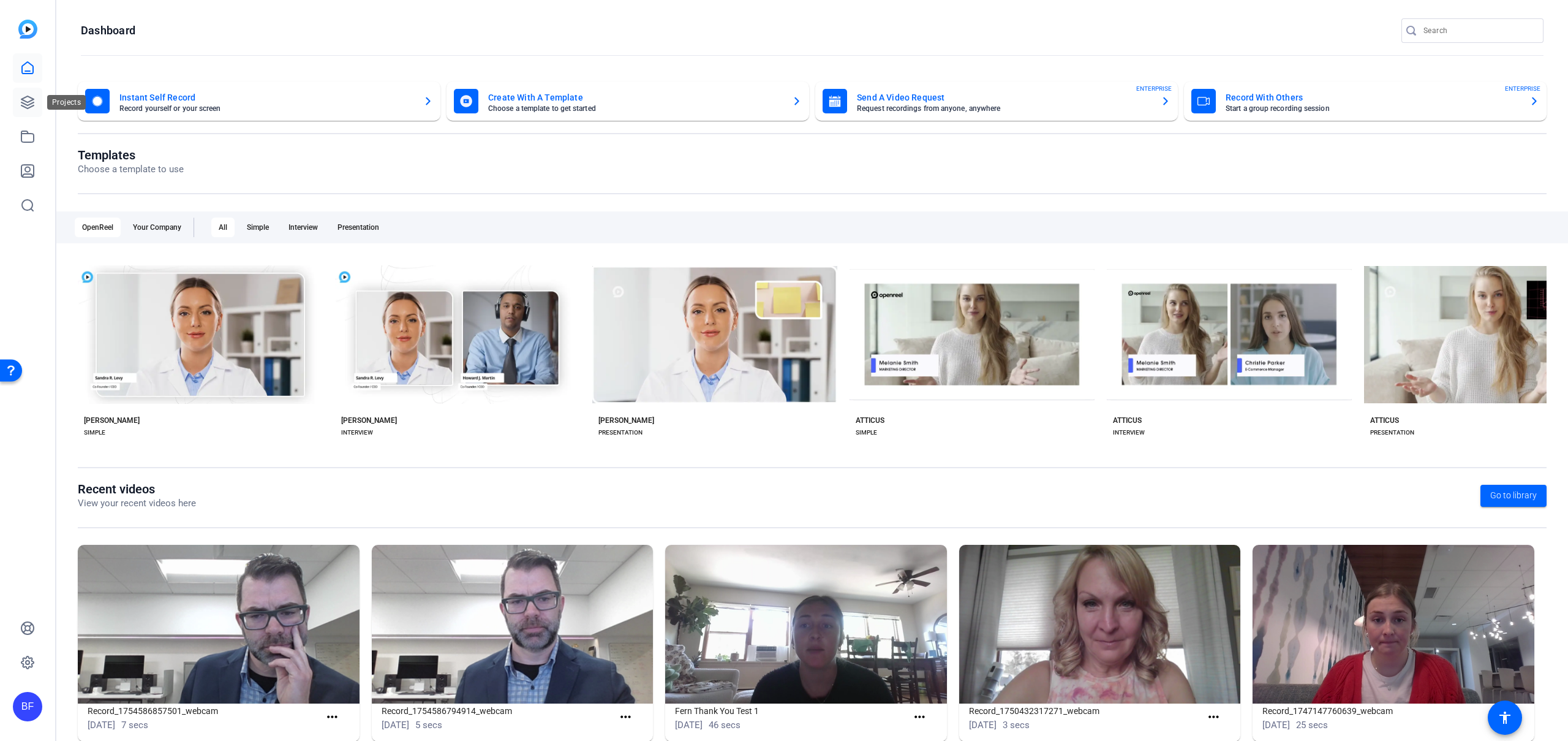
click at [33, 99] on icon at bounding box center [27, 102] width 12 height 12
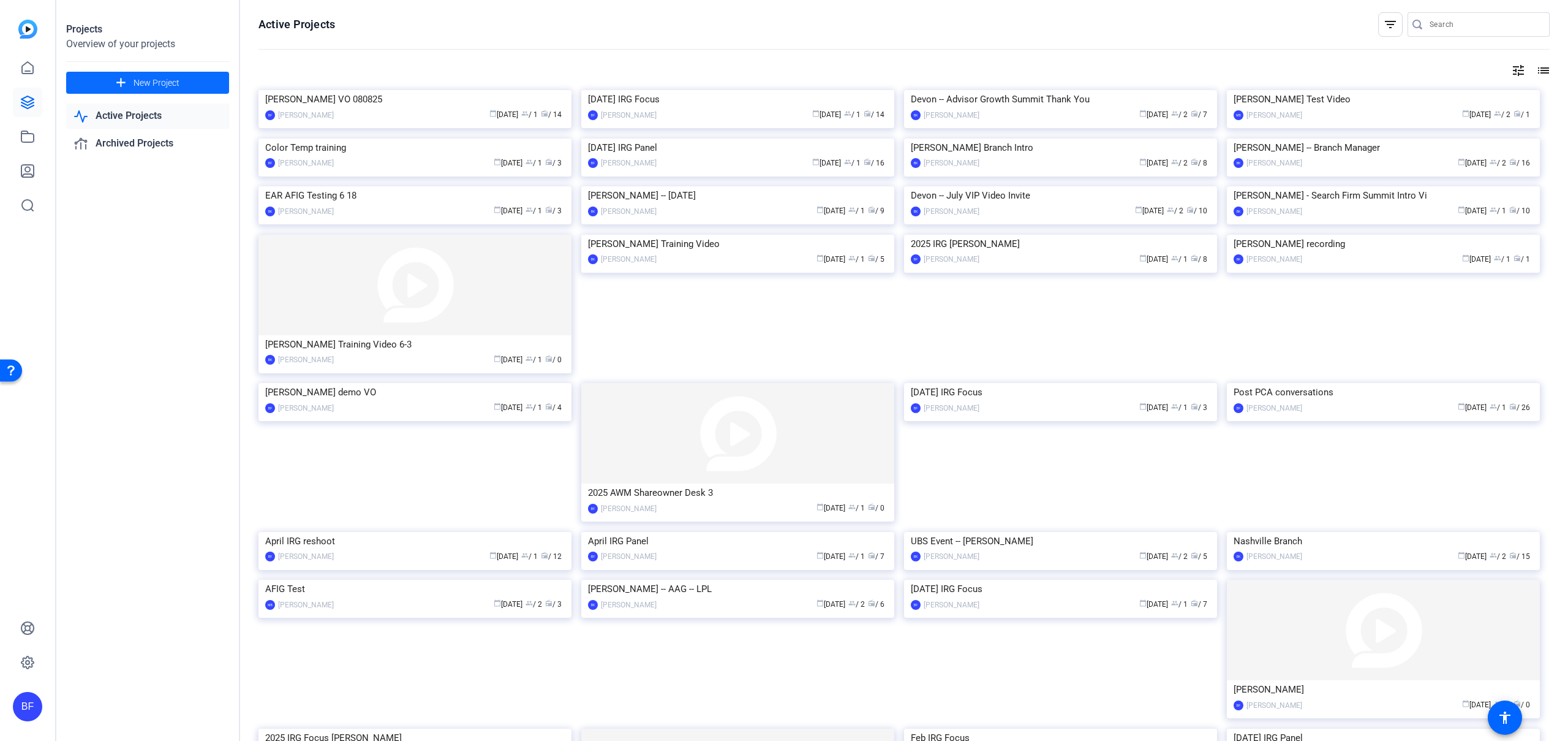
click at [169, 86] on span "New Project" at bounding box center [156, 83] width 46 height 13
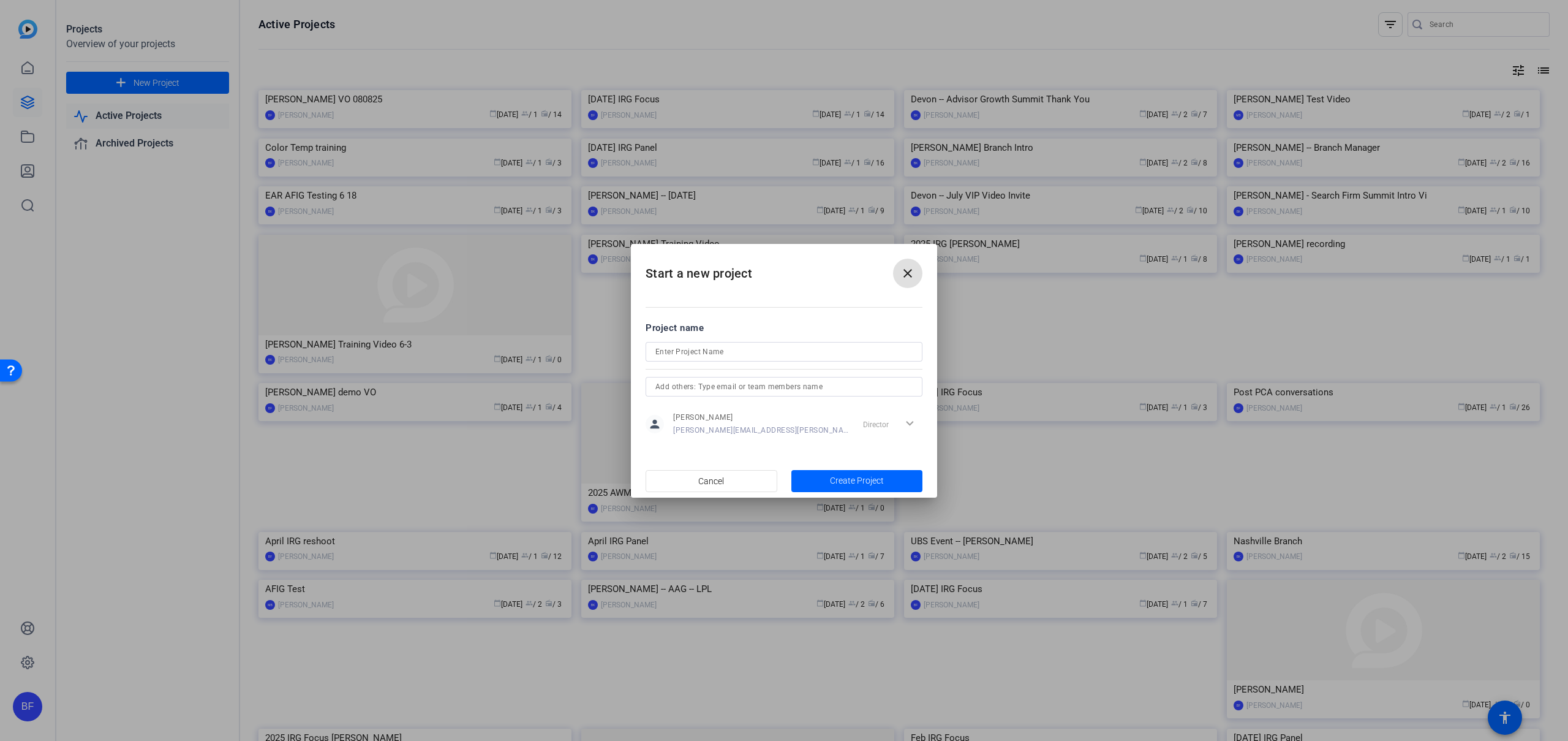
click at [680, 346] on input at bounding box center [784, 352] width 257 height 15
type input "AAC Name Change"
click at [847, 487] on span "button" at bounding box center [857, 481] width 132 height 29
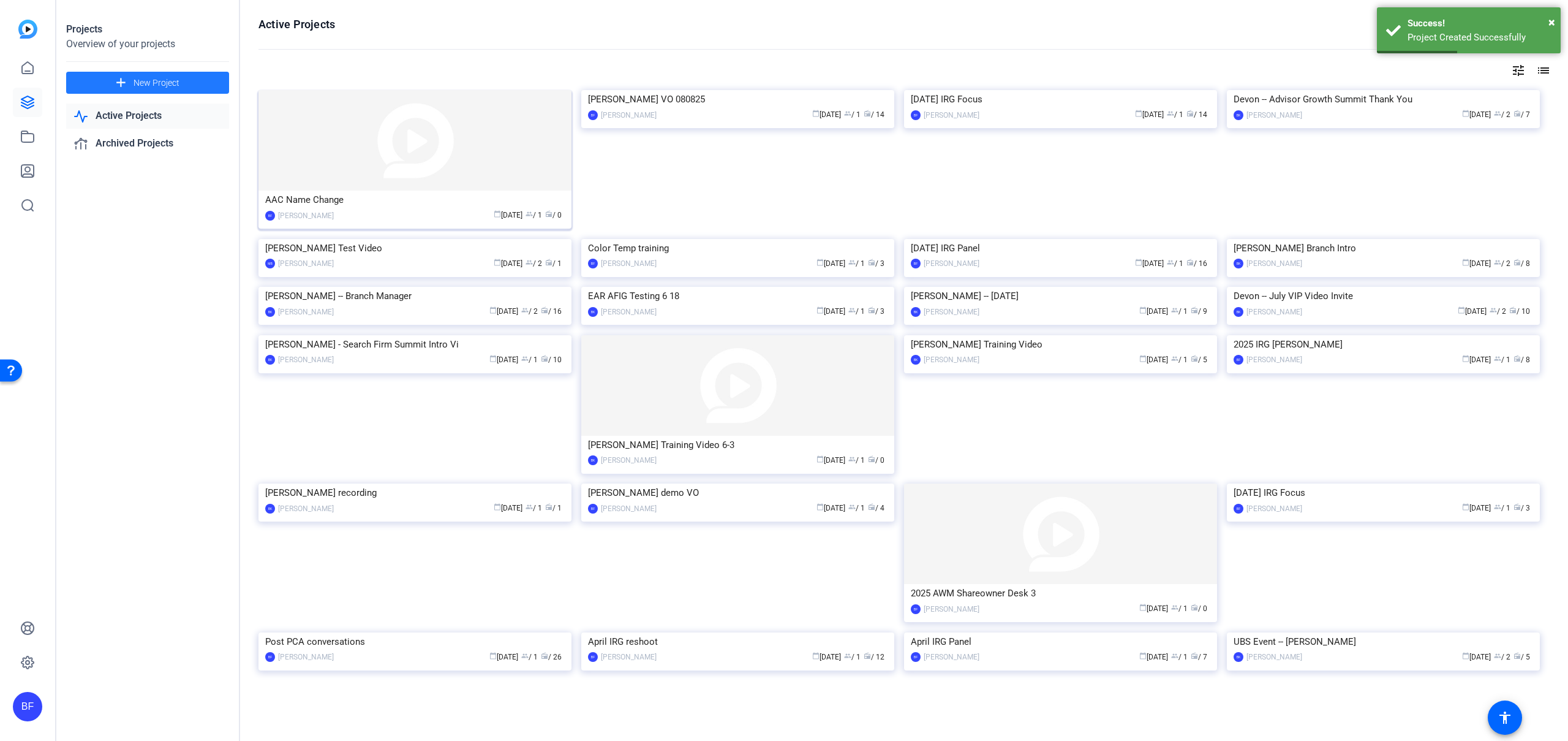
click at [415, 175] on img at bounding box center [414, 140] width 313 height 100
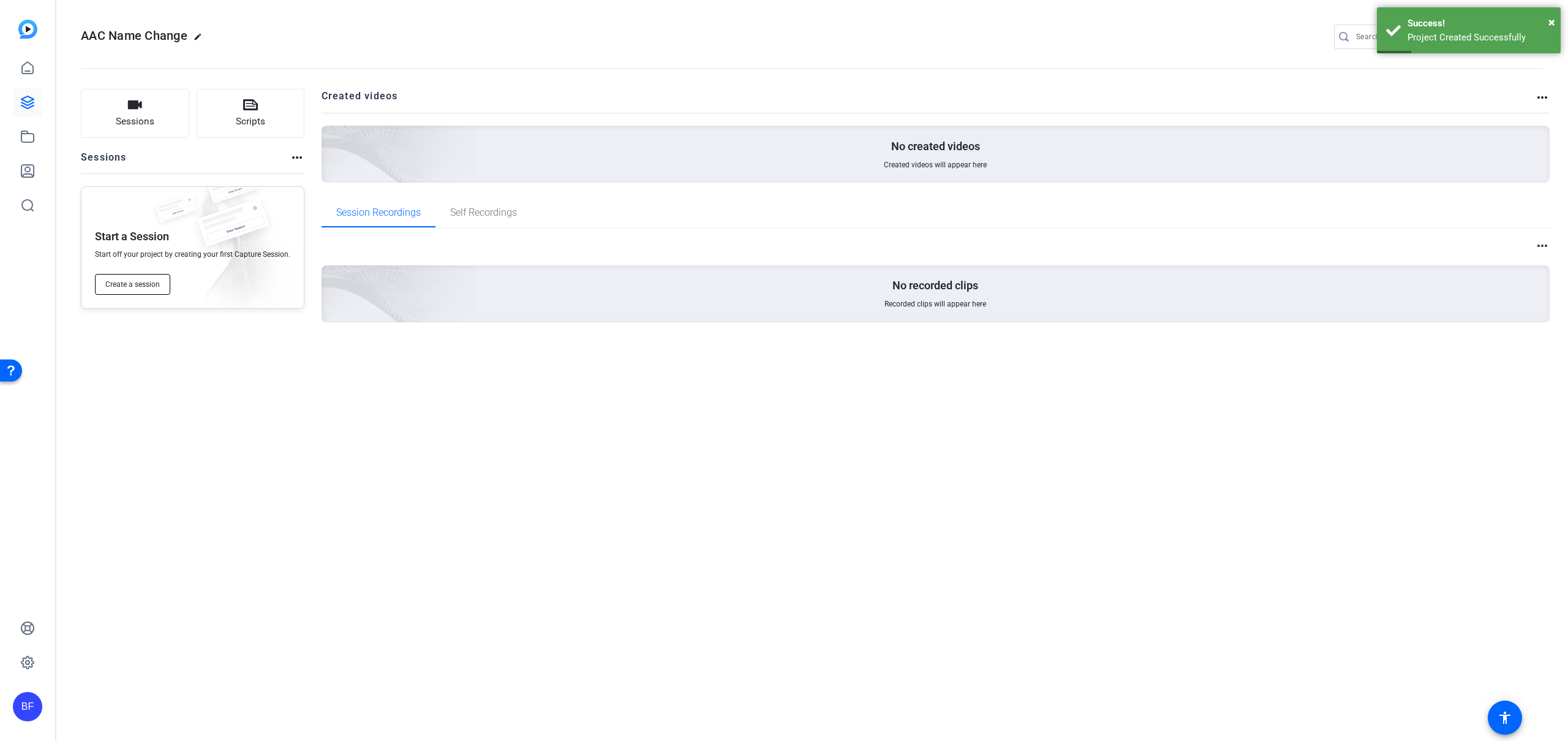
click at [136, 280] on span "Create a session" at bounding box center [132, 284] width 54 height 10
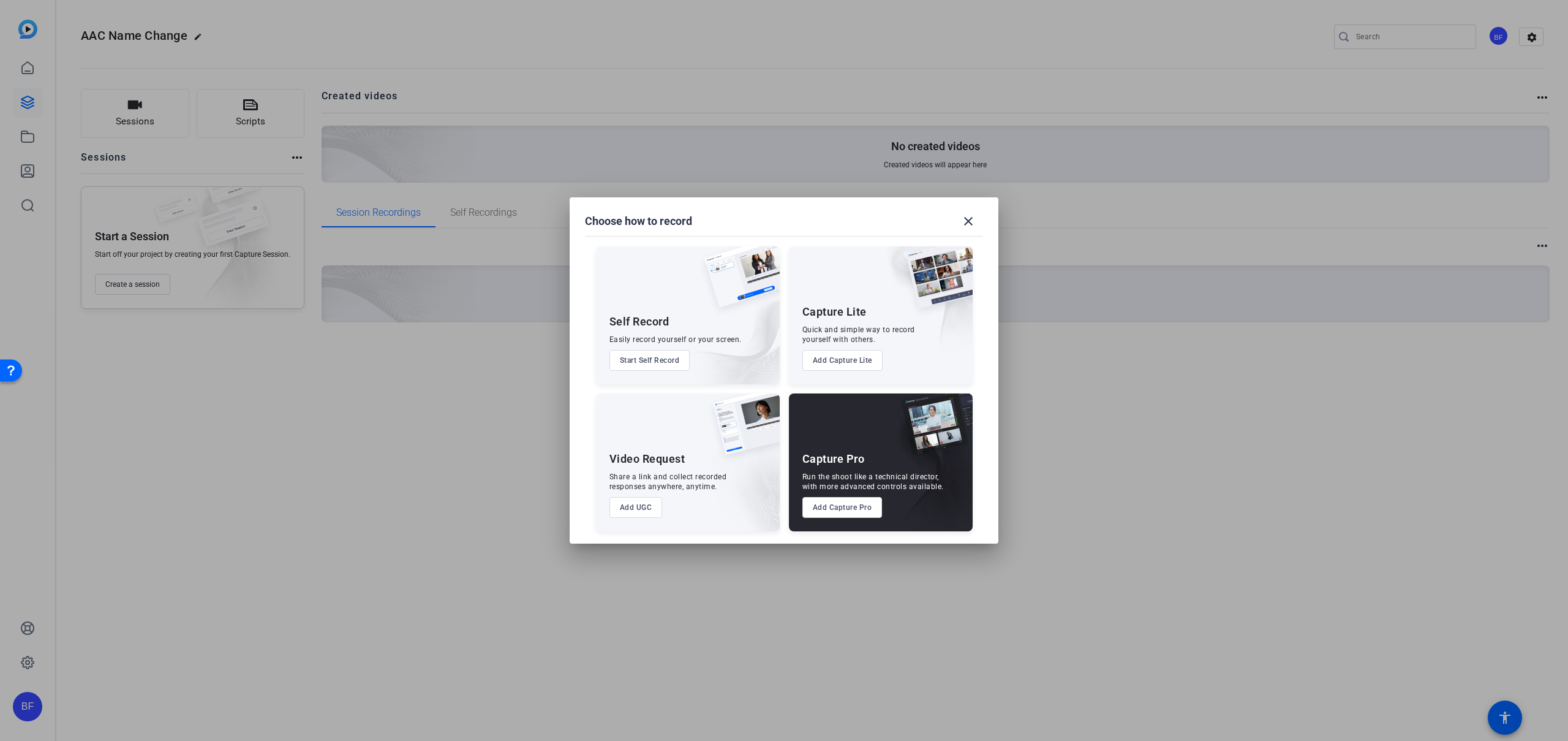
click at [859, 516] on button "Add Capture Pro" at bounding box center [842, 507] width 80 height 21
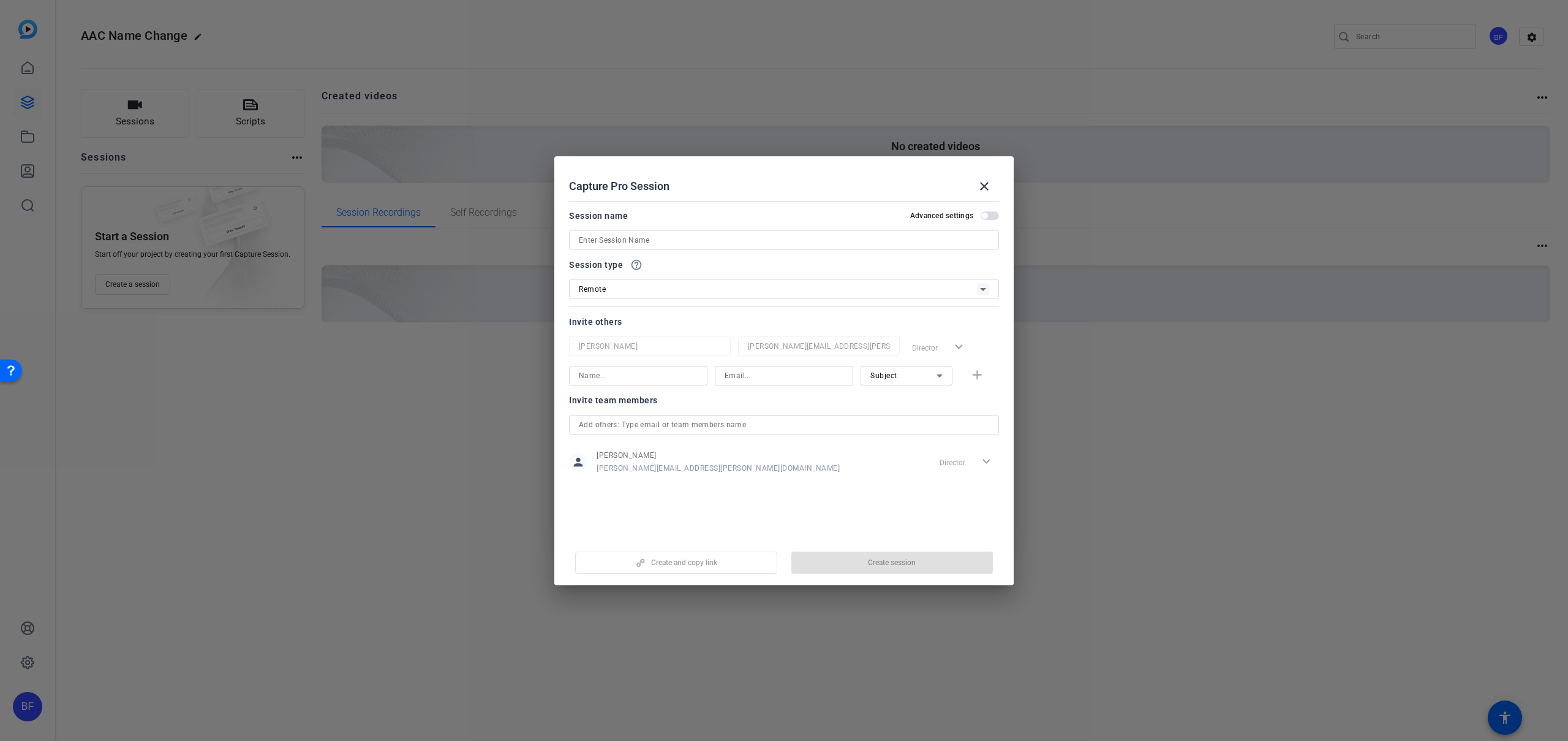
click at [672, 243] on input at bounding box center [784, 240] width 410 height 15
type input "AAC Name Change"
click at [624, 379] on input at bounding box center [638, 376] width 119 height 15
click at [903, 569] on span "button" at bounding box center [893, 562] width 202 height 29
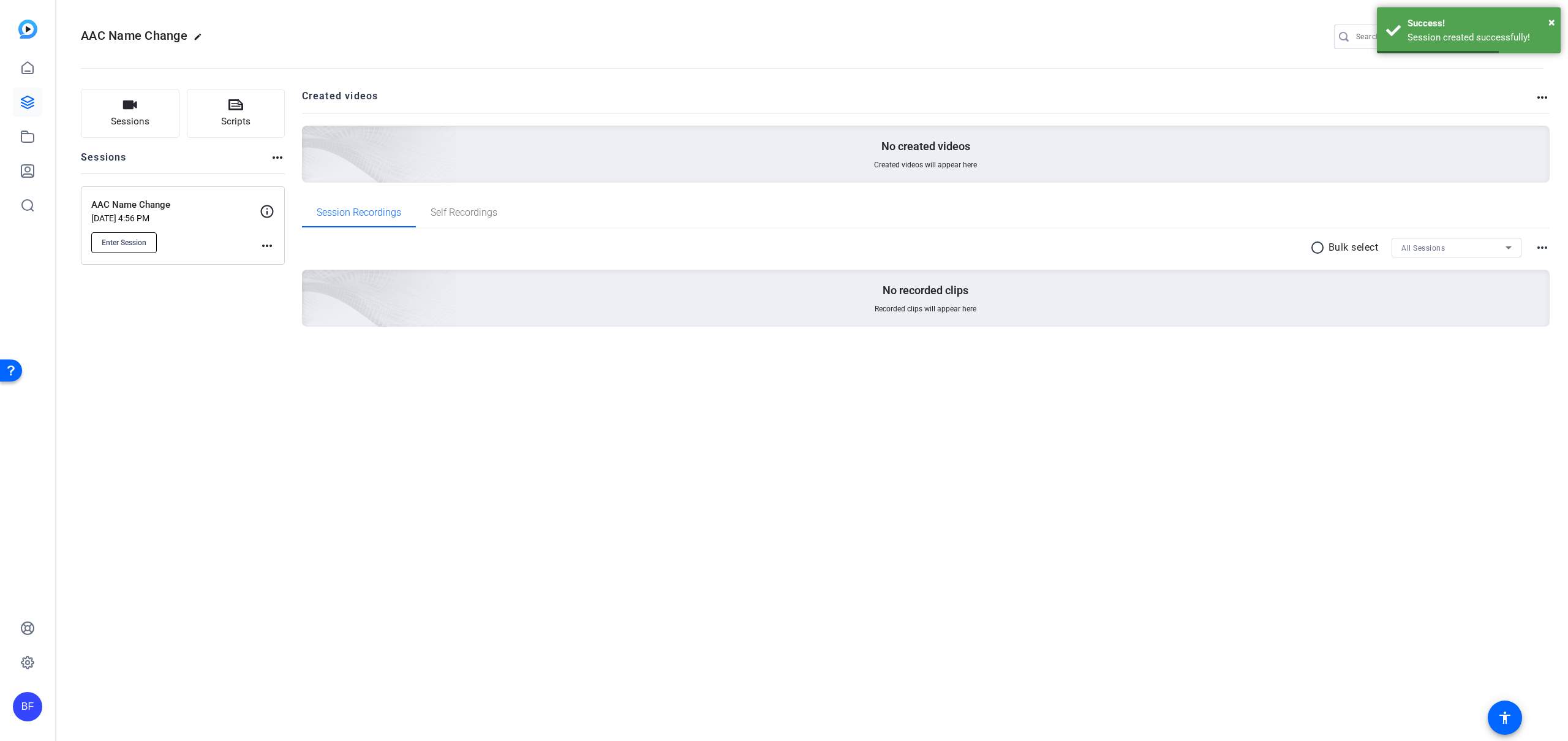
click at [147, 237] on button "Enter Session" at bounding box center [124, 242] width 65 height 21
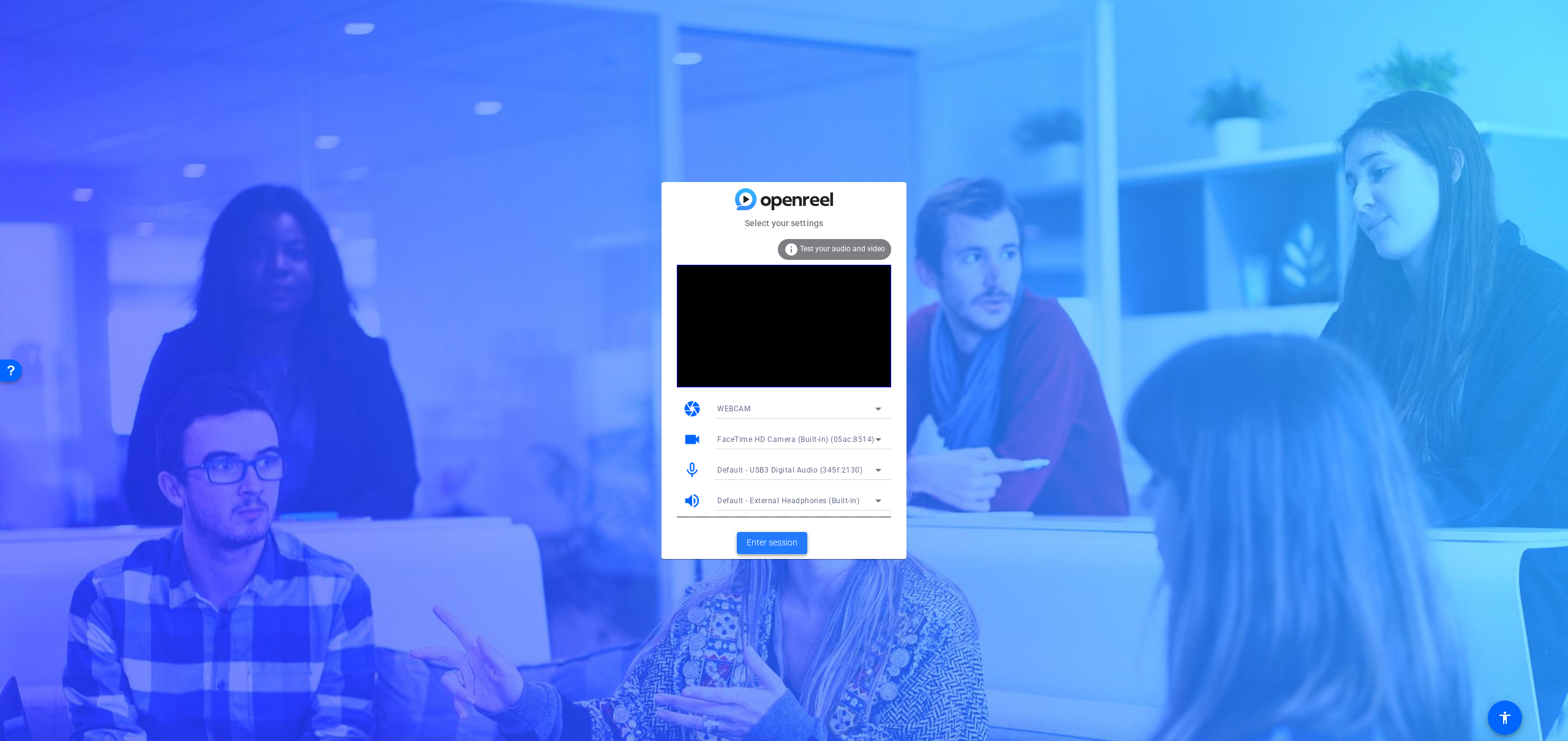
click at [774, 540] on span "Enter session" at bounding box center [771, 542] width 51 height 13
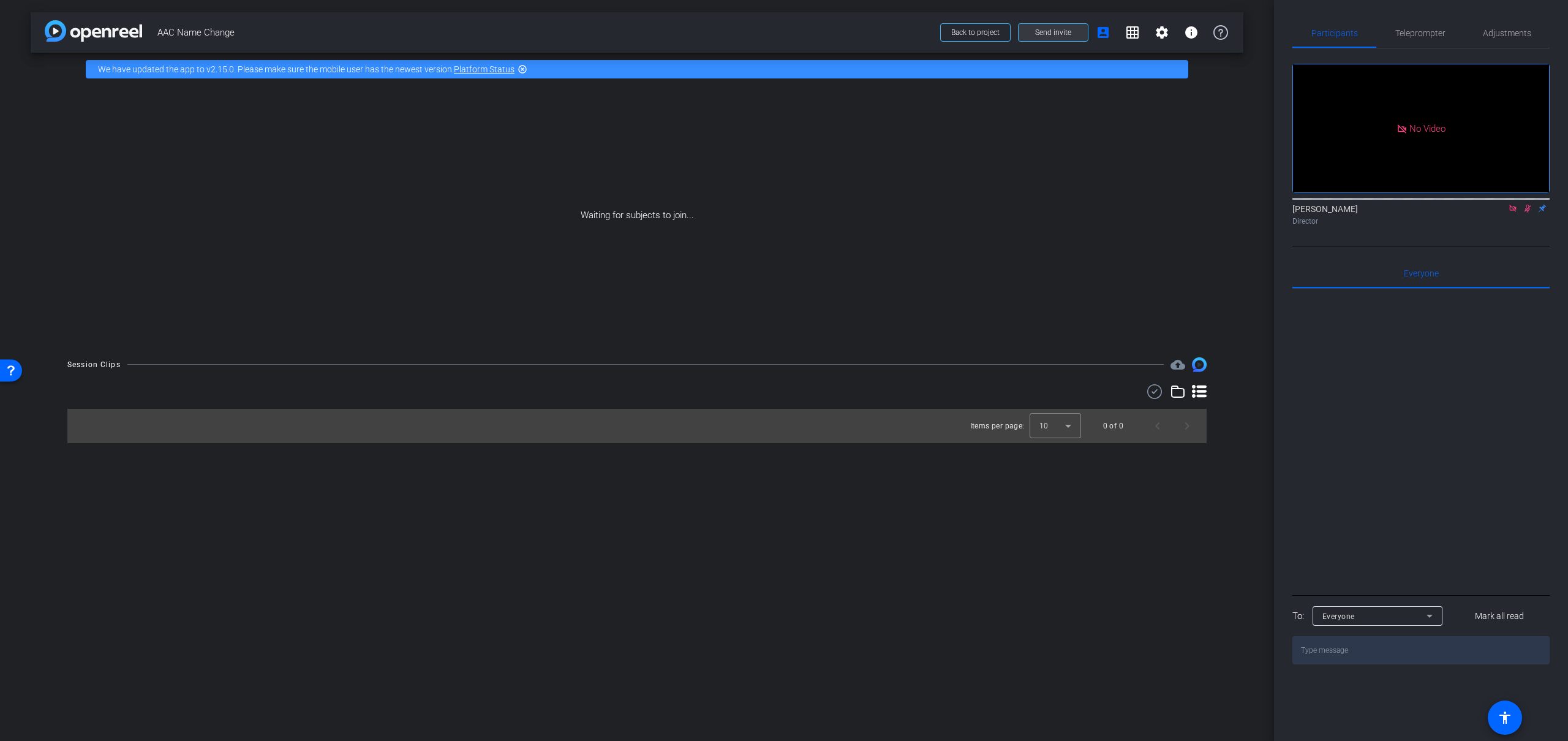
click at [1043, 37] on span at bounding box center [1053, 32] width 69 height 29
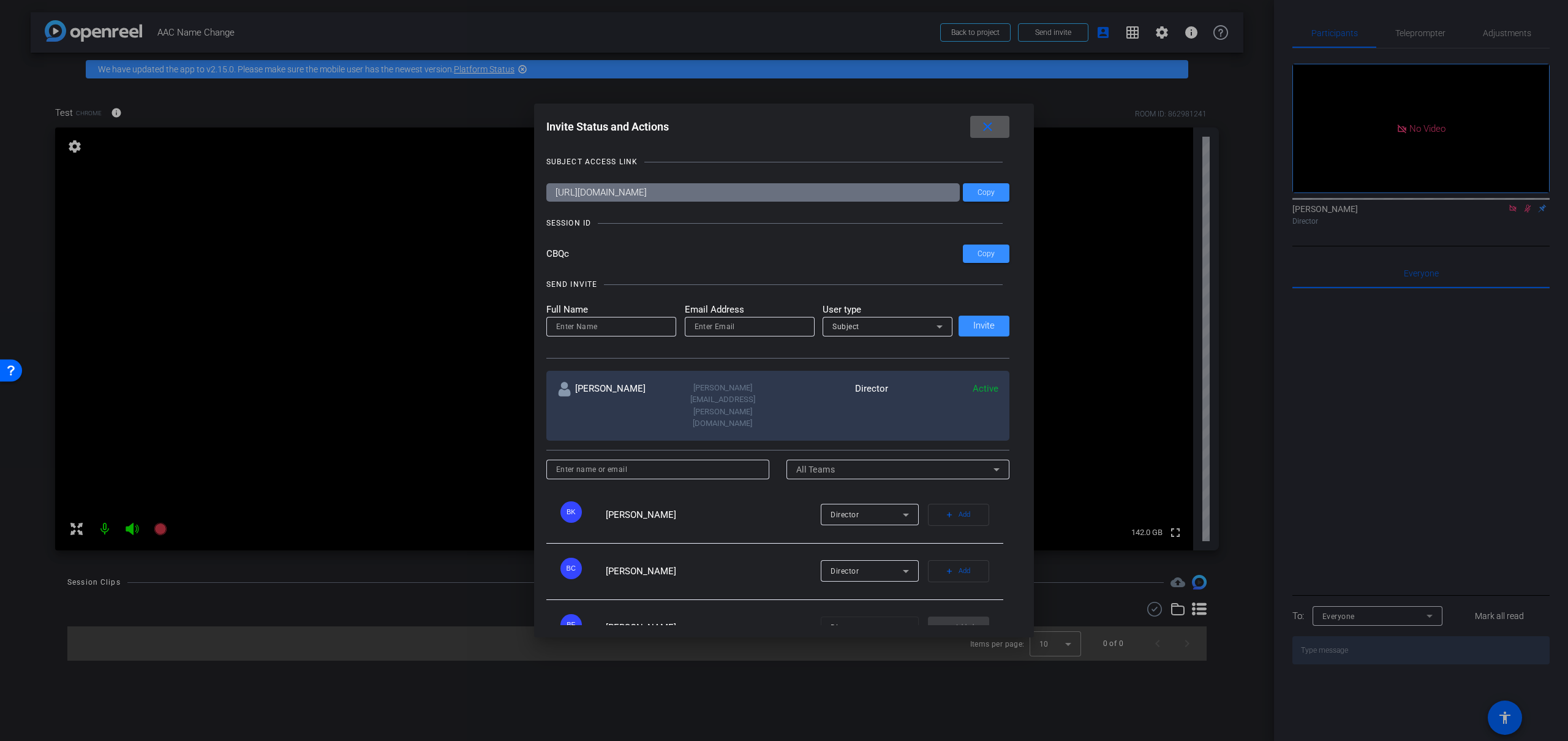
click at [1019, 129] on h1 "Invite Status and Actions close" at bounding box center [784, 129] width 476 height 27
click at [995, 128] on mat-icon "close" at bounding box center [987, 127] width 15 height 15
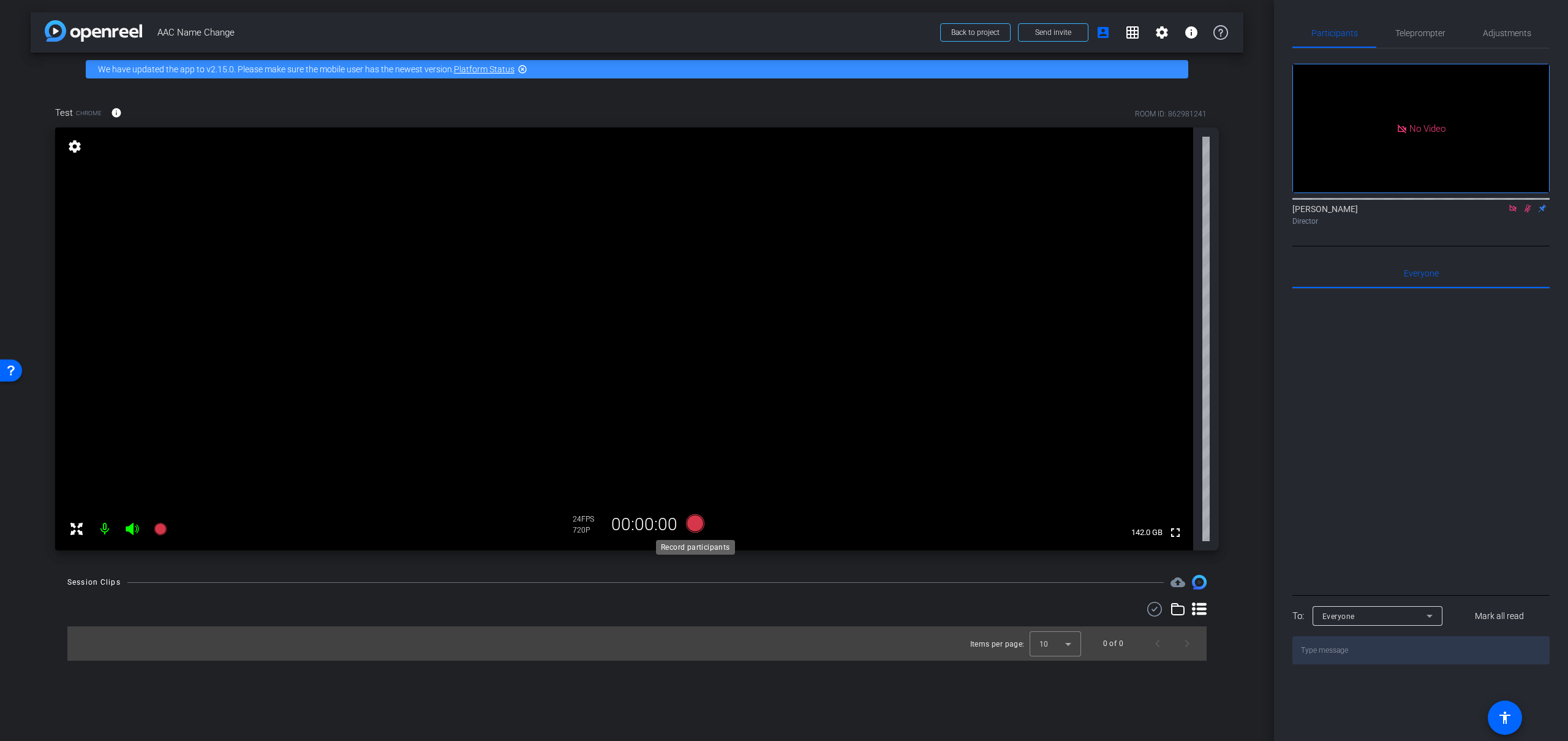
click at [691, 521] on icon at bounding box center [695, 523] width 19 height 19
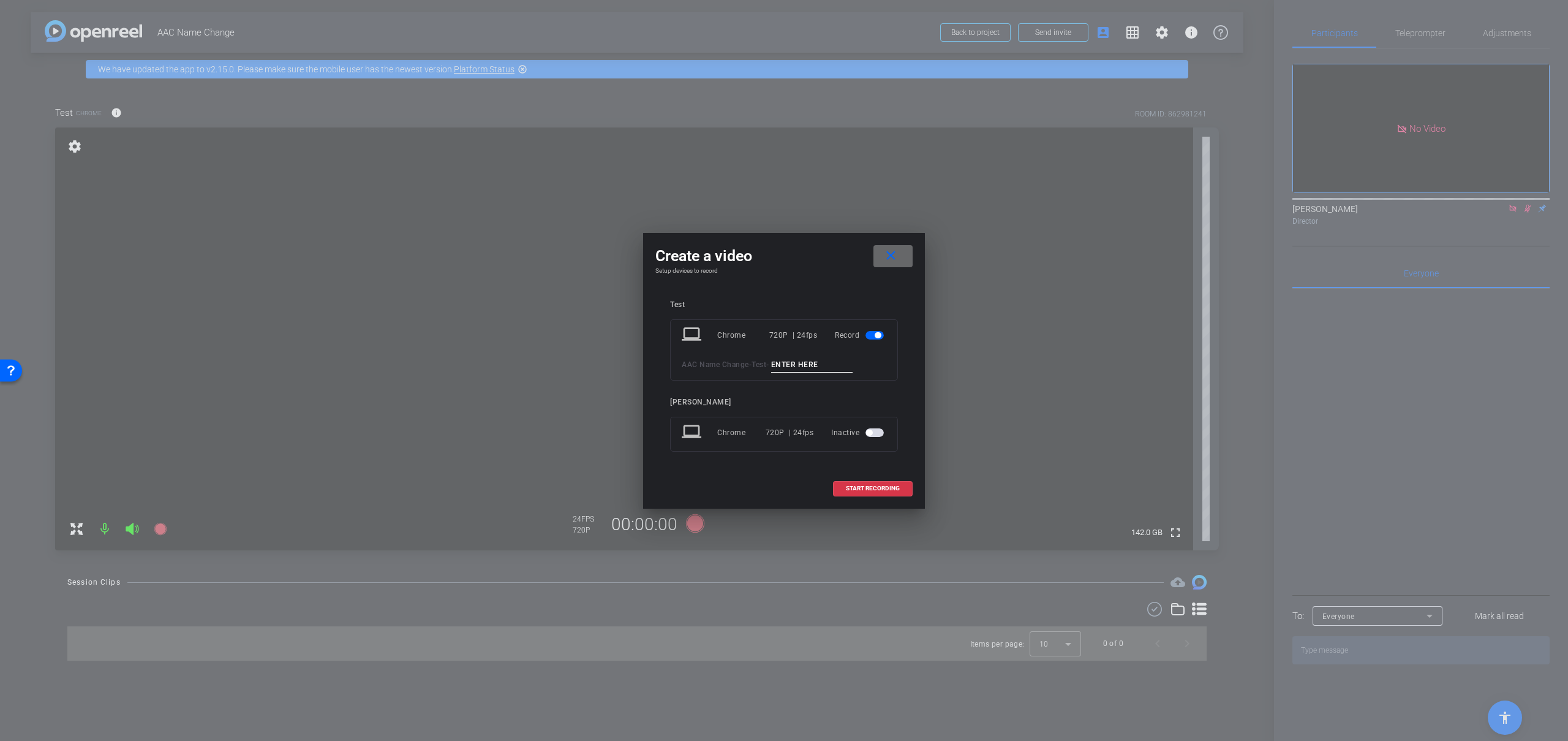
click at [889, 255] on mat-icon "close" at bounding box center [890, 255] width 15 height 15
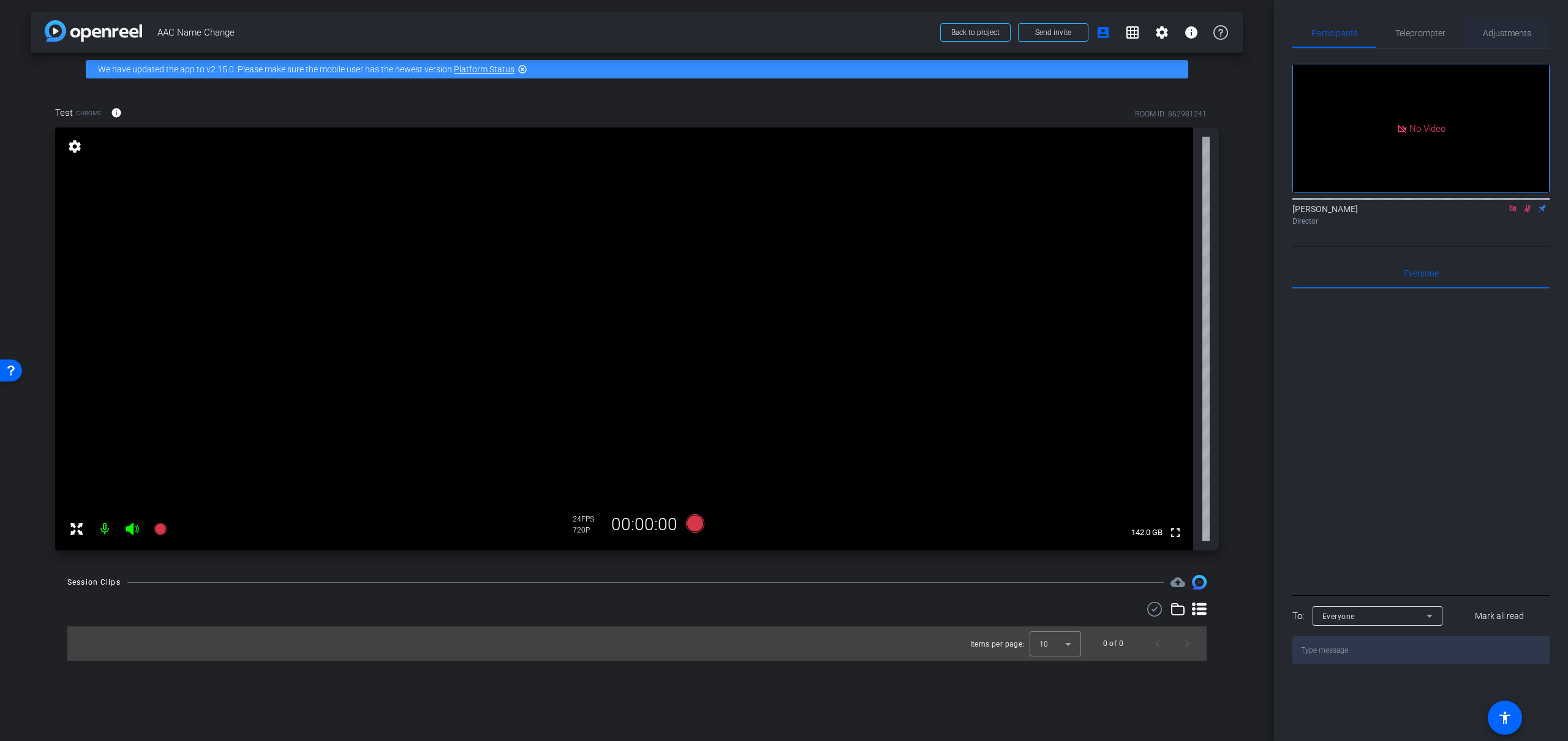
click at [1494, 36] on span "Adjustments" at bounding box center [1507, 33] width 48 height 9
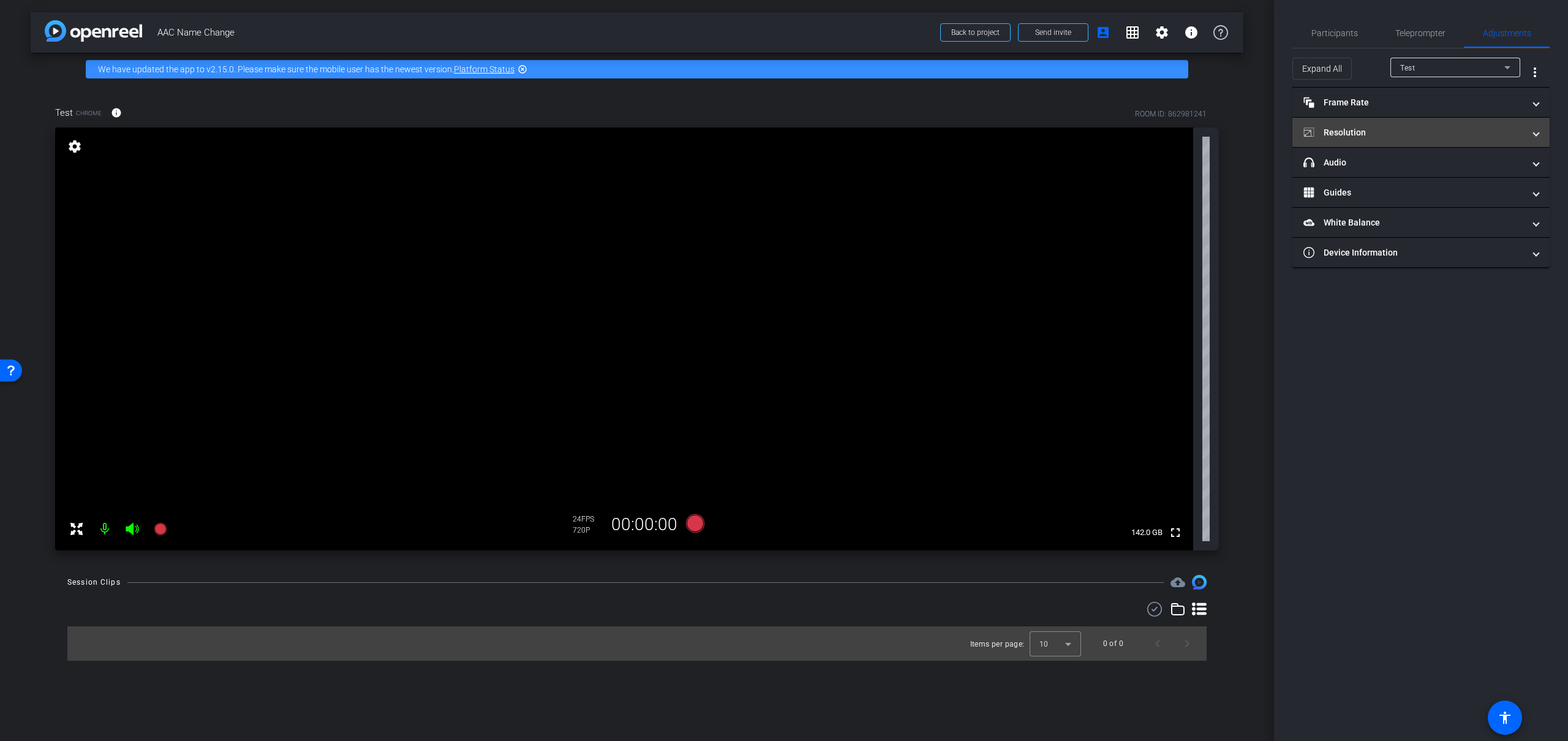
click at [1416, 125] on mat-expansion-panel-header "Resolution" at bounding box center [1421, 133] width 257 height 29
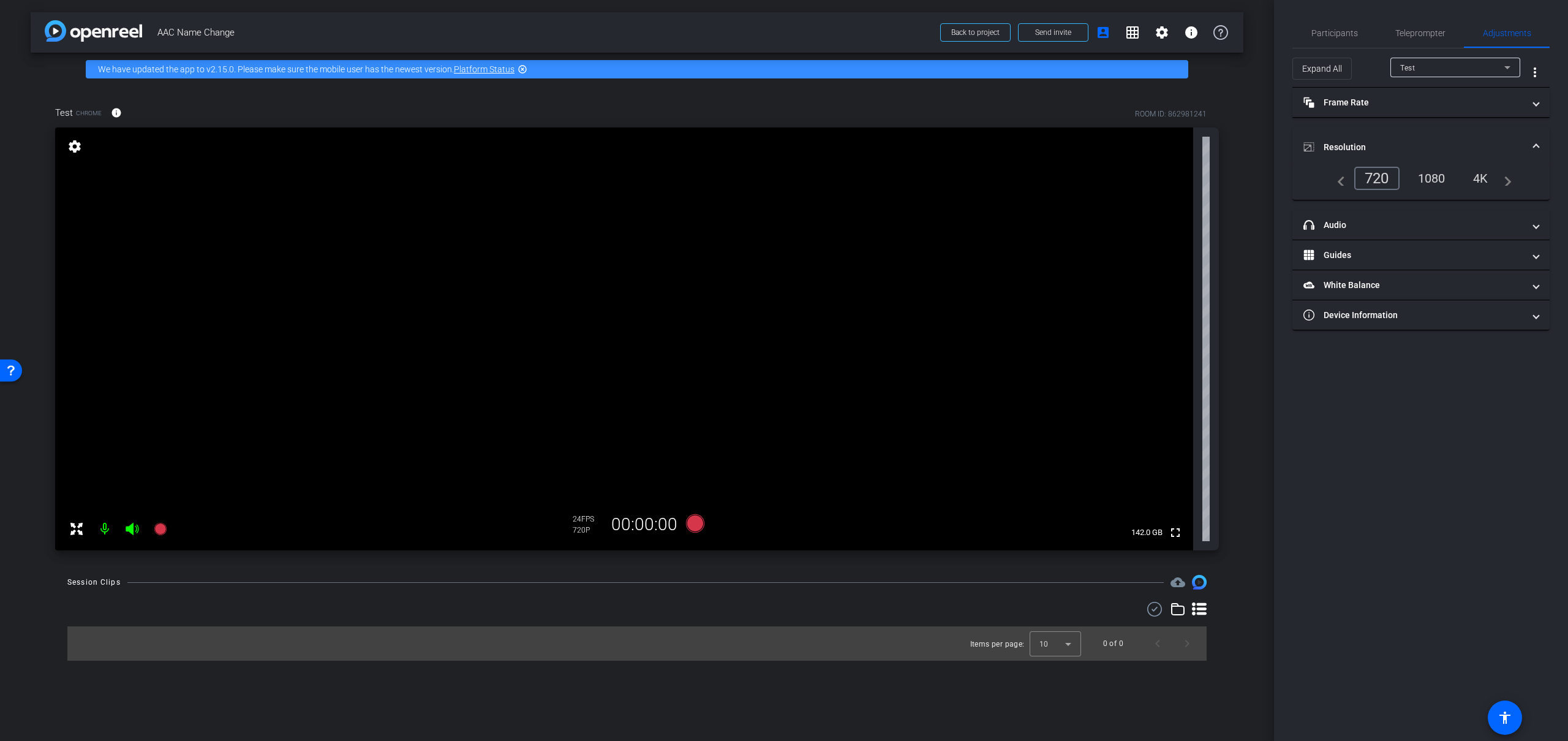
click at [1443, 180] on div "1080" at bounding box center [1431, 179] width 46 height 21
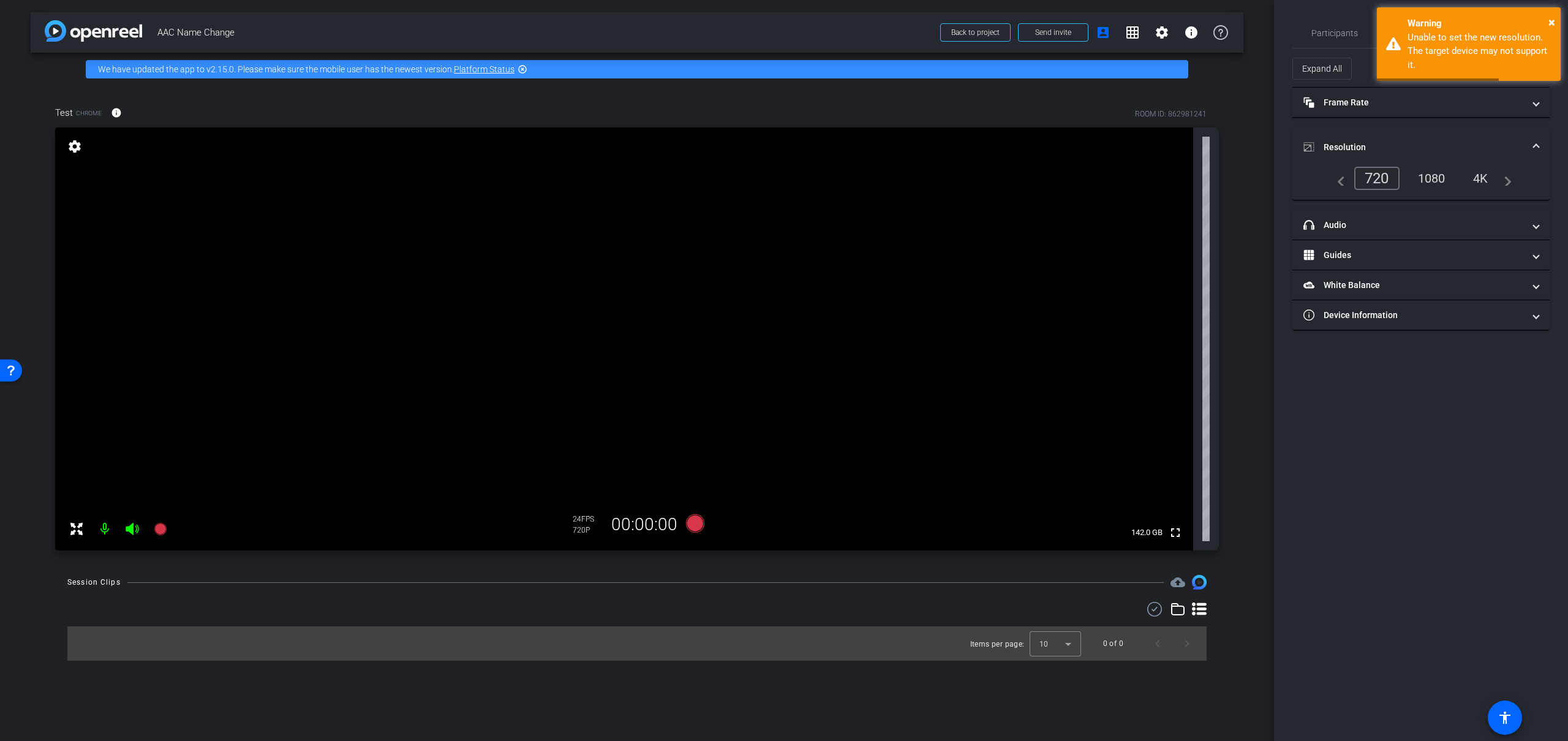
click at [1469, 181] on div "4K" at bounding box center [1481, 179] width 34 height 21
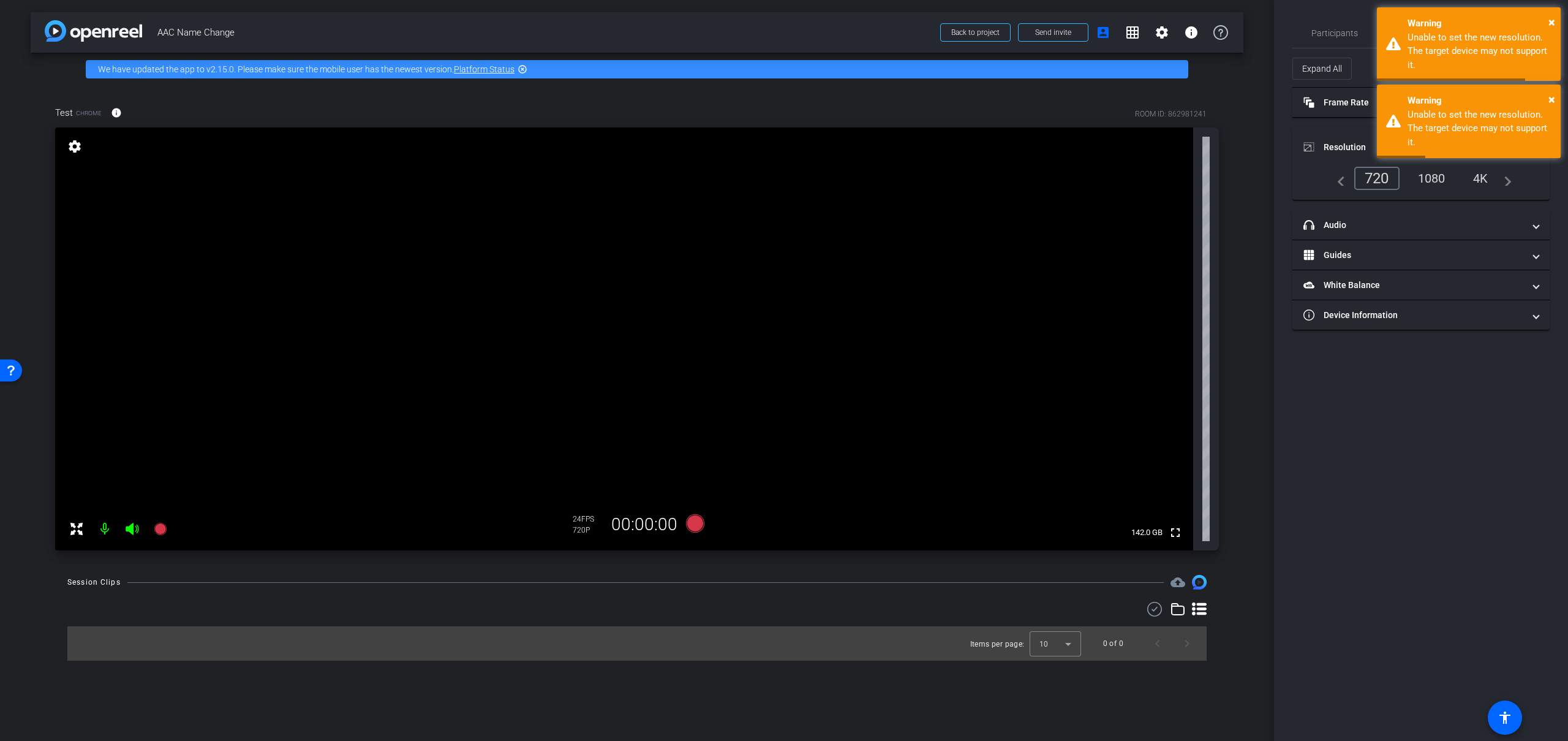
click at [1390, 178] on div "720" at bounding box center [1377, 178] width 45 height 23
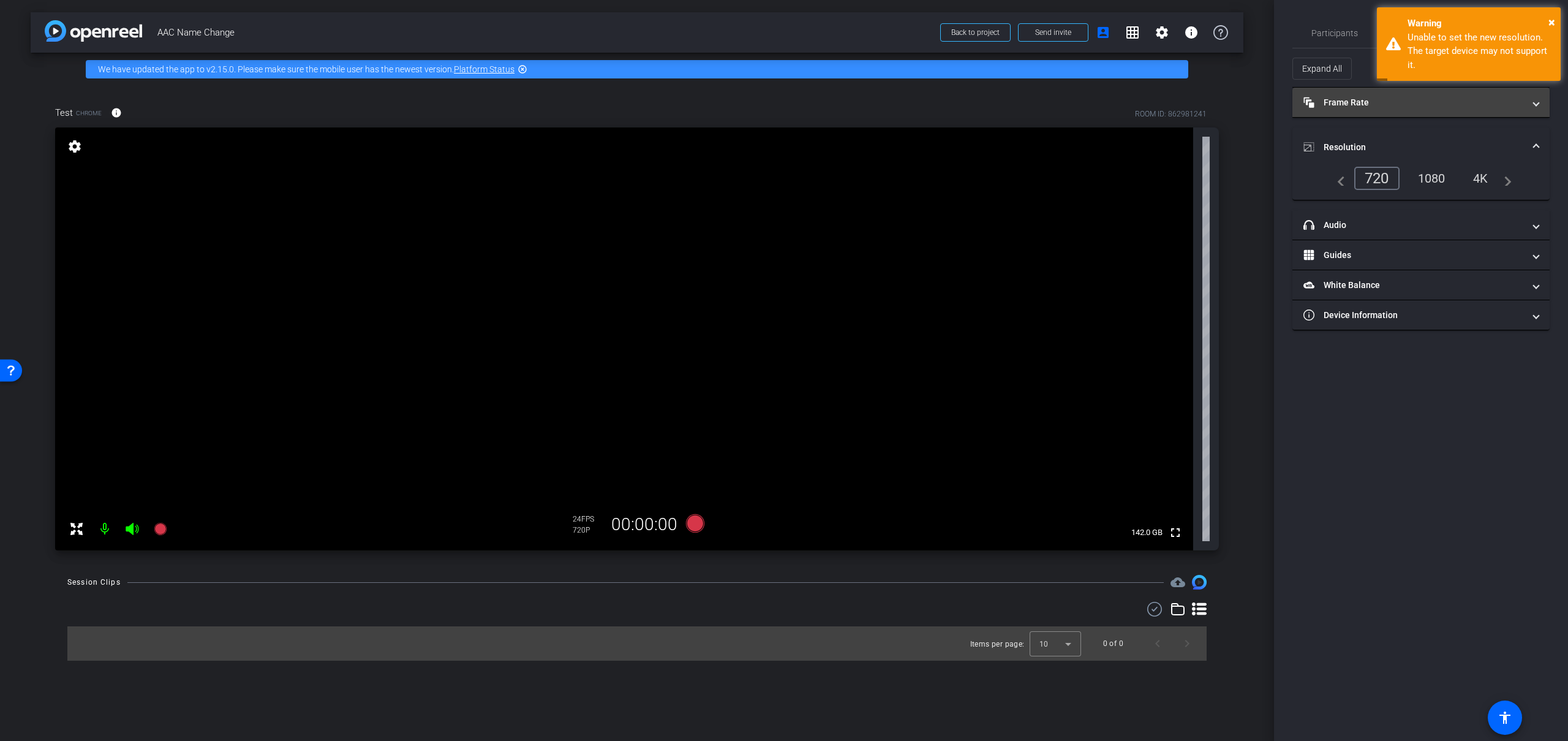
click at [1375, 111] on mat-expansion-panel-header "Frame Rate Frame Rate" at bounding box center [1421, 102] width 257 height 29
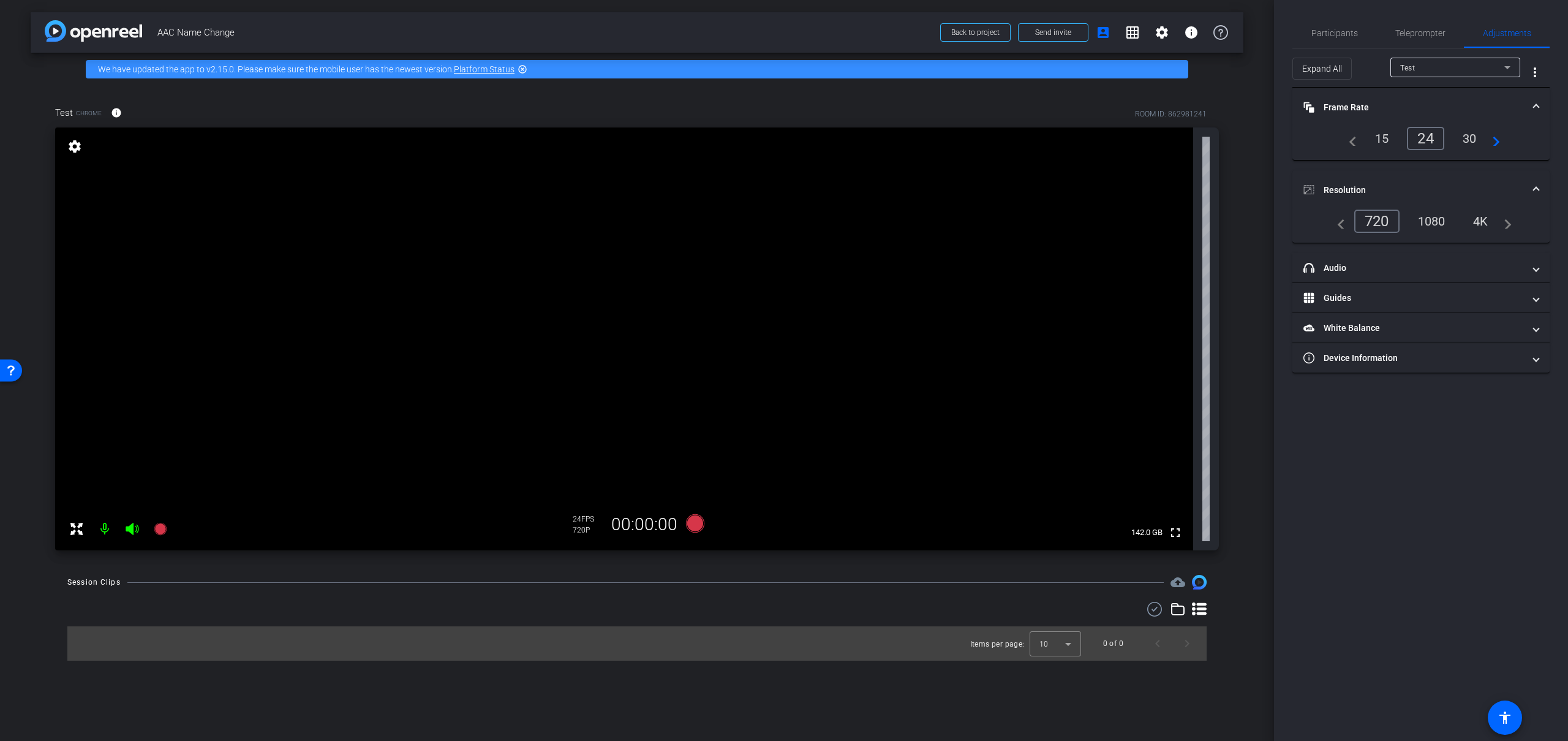
click at [1459, 141] on div "30" at bounding box center [1469, 138] width 32 height 21
click at [1433, 217] on div "1080" at bounding box center [1431, 221] width 46 height 21
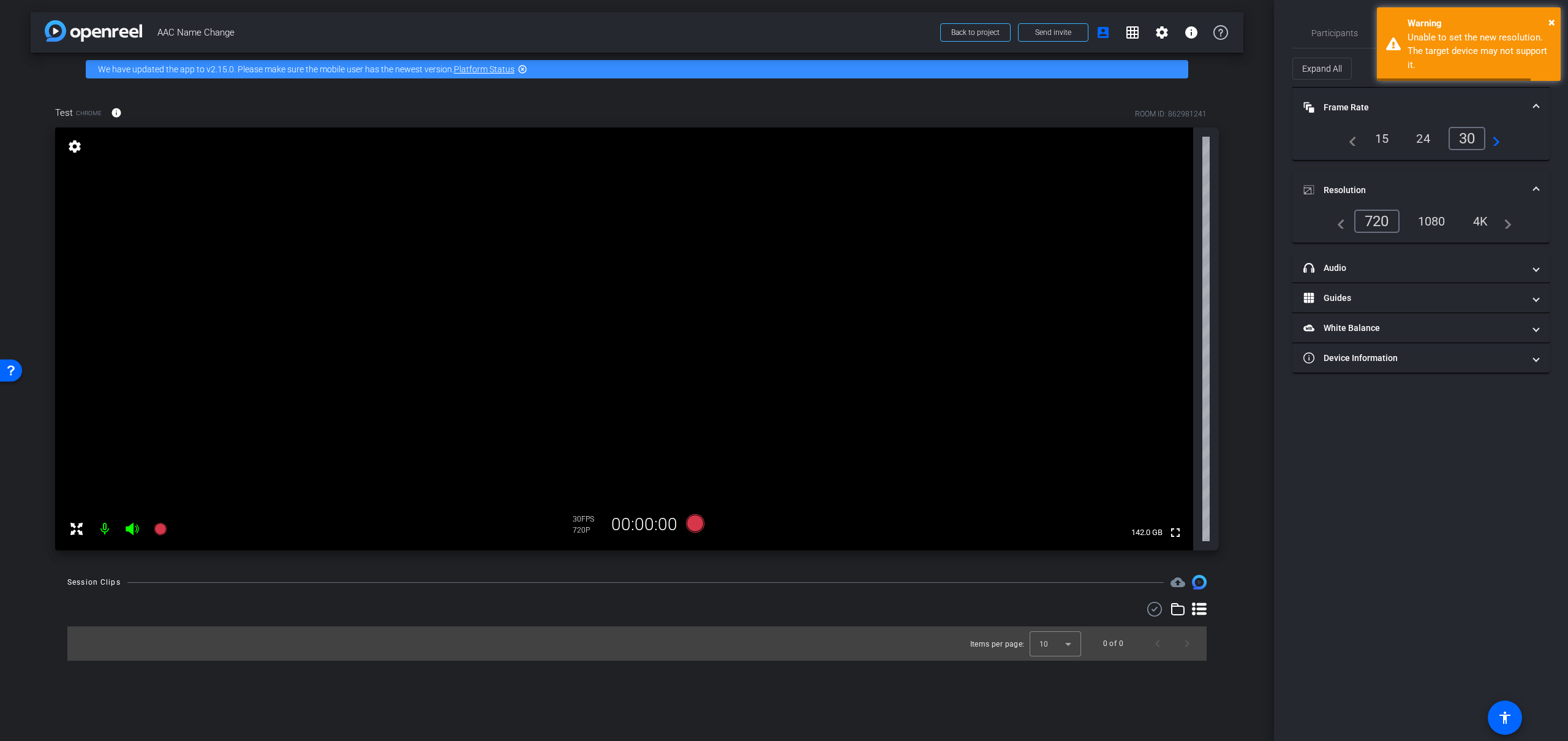
click at [1395, 218] on div "720" at bounding box center [1377, 221] width 45 height 23
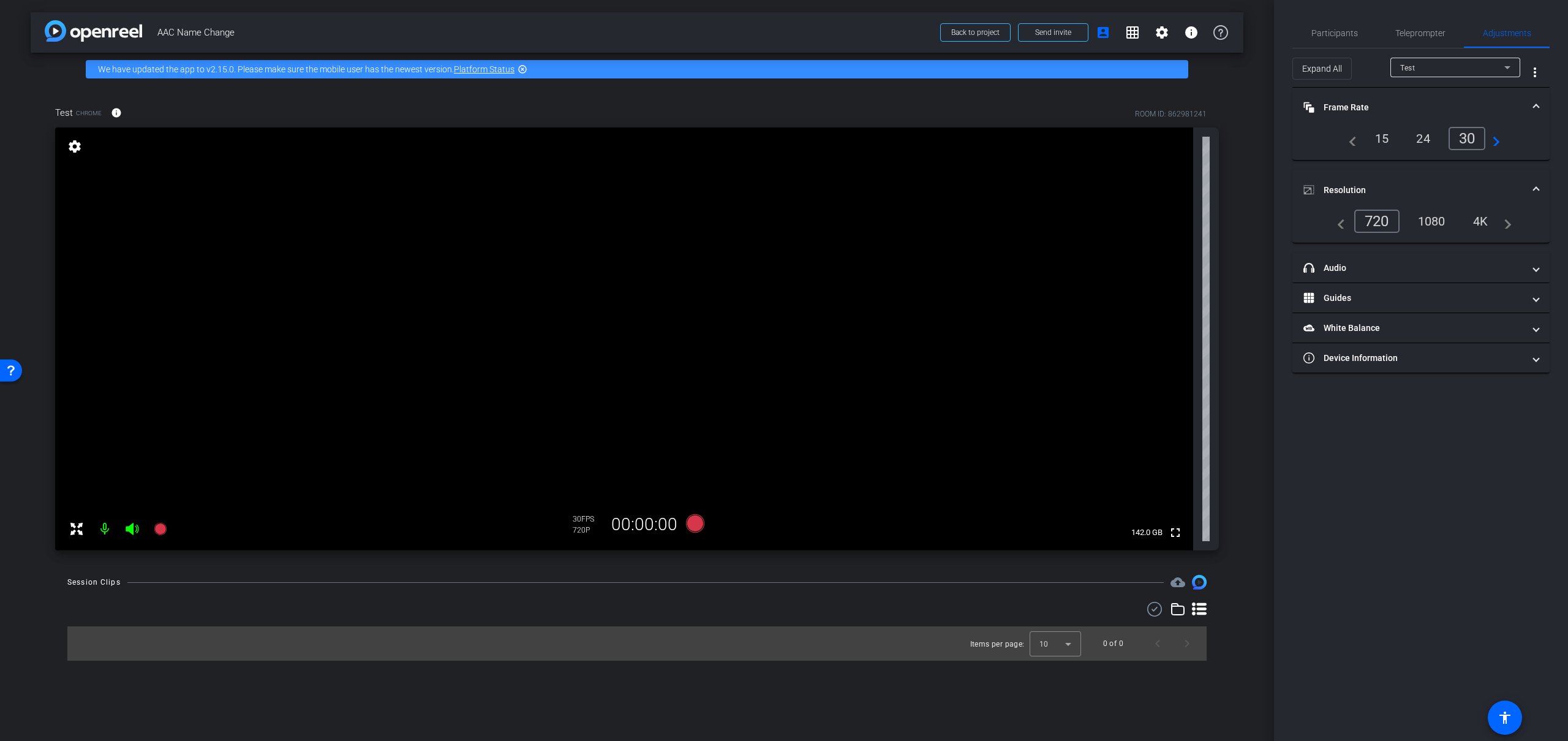
click at [1427, 209] on mat-expansion-panel-header "Resolution" at bounding box center [1421, 190] width 257 height 40
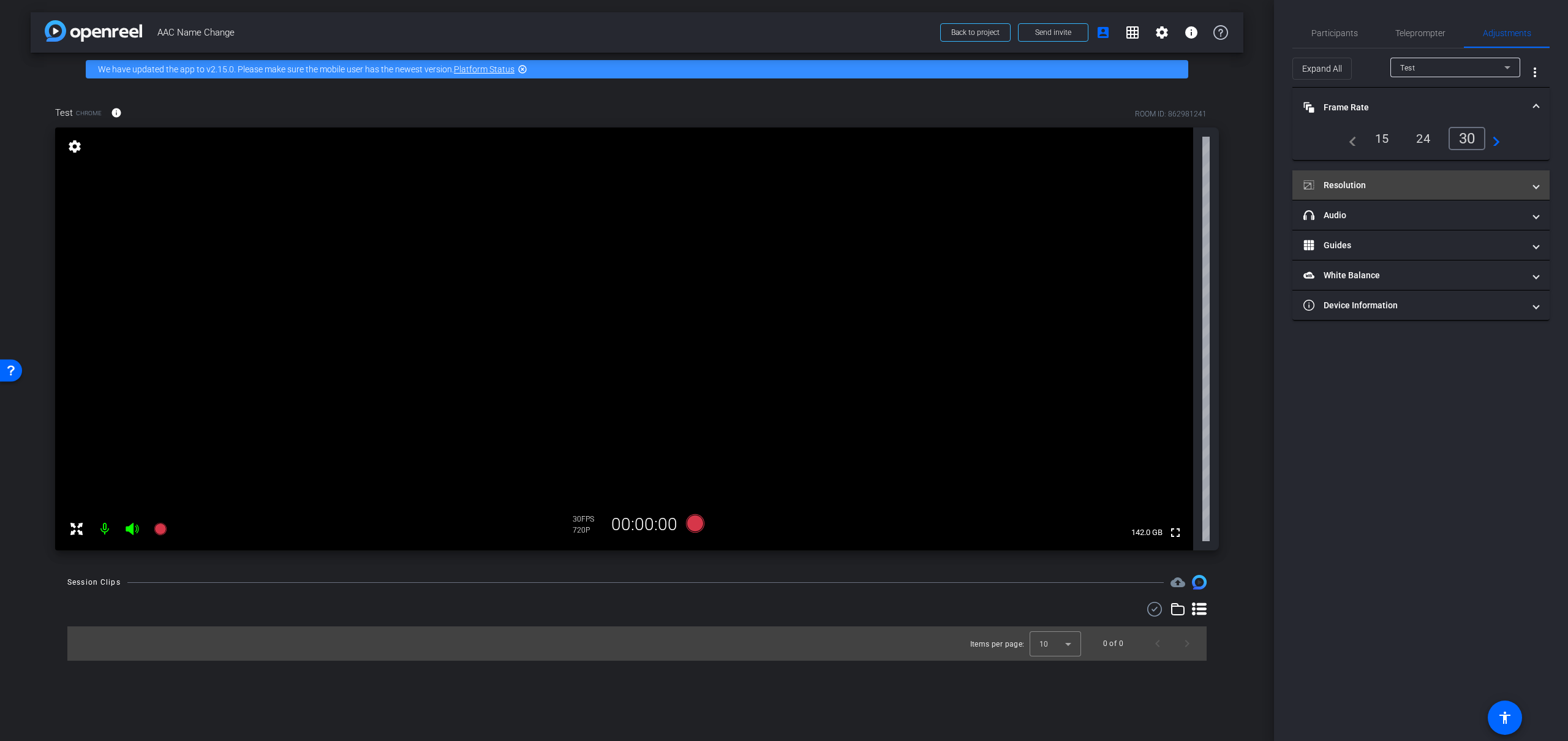
click at [1431, 196] on mat-expansion-panel-header "Resolution" at bounding box center [1421, 185] width 257 height 29
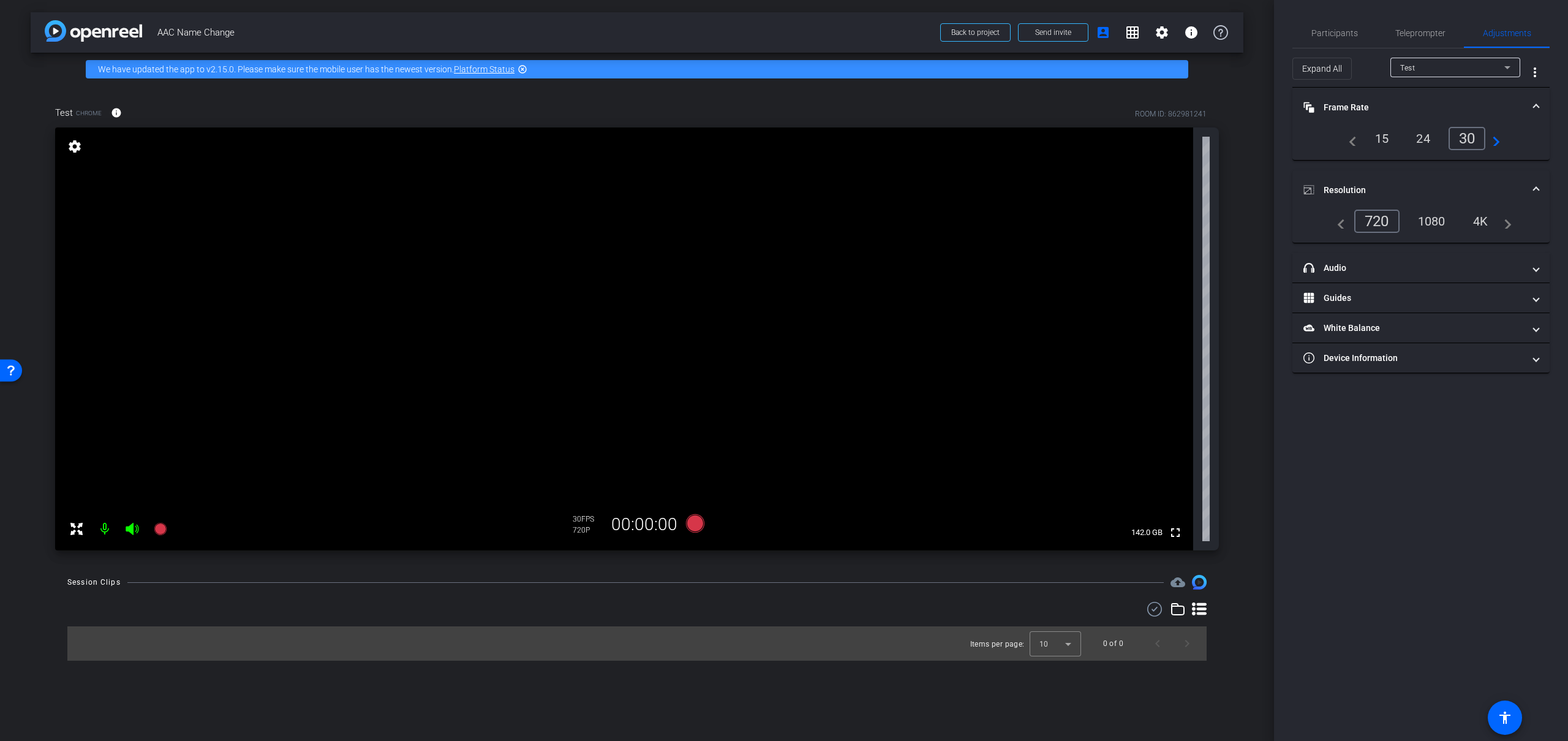
click at [1430, 214] on div "1080" at bounding box center [1431, 221] width 46 height 21
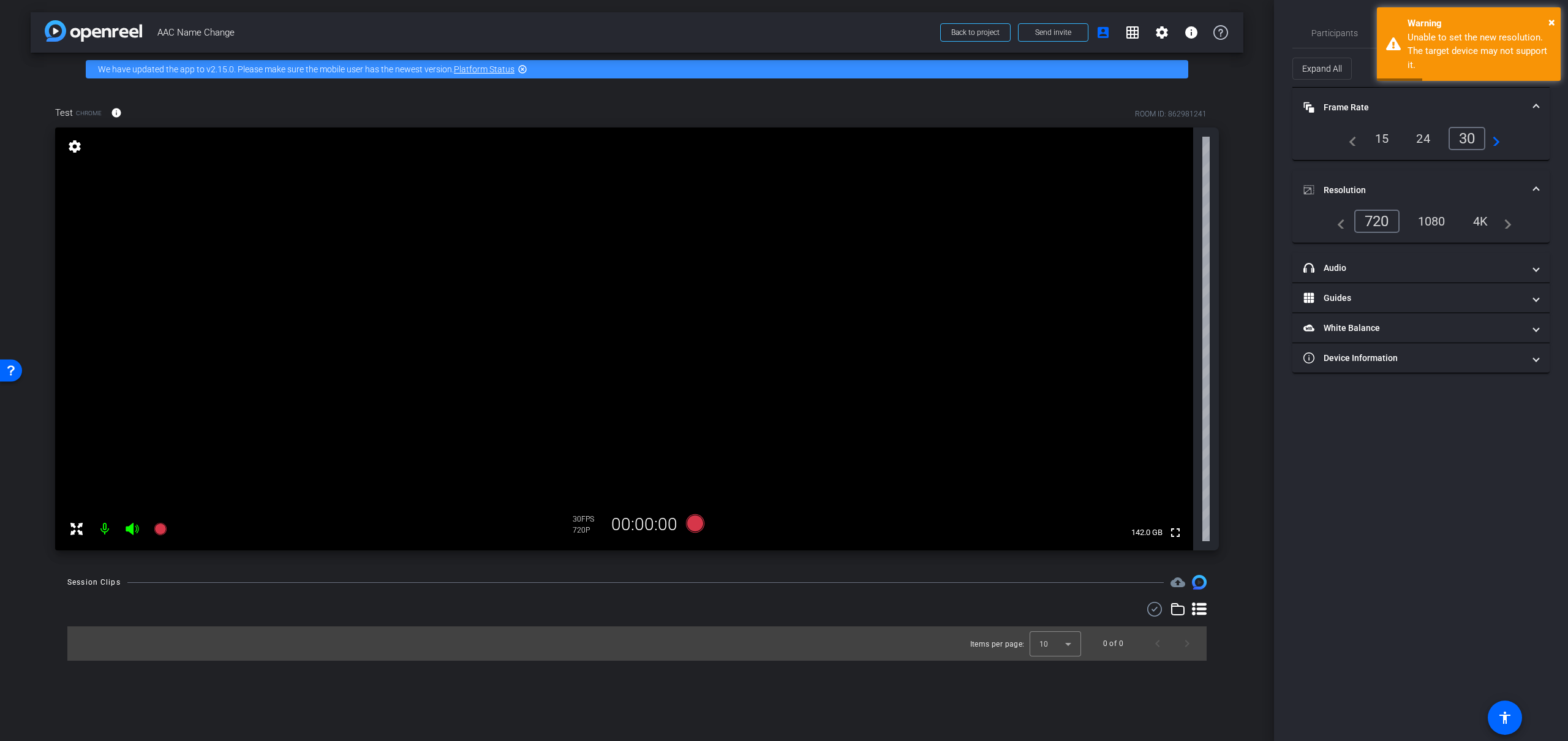
click at [1442, 227] on div "1080" at bounding box center [1431, 221] width 46 height 21
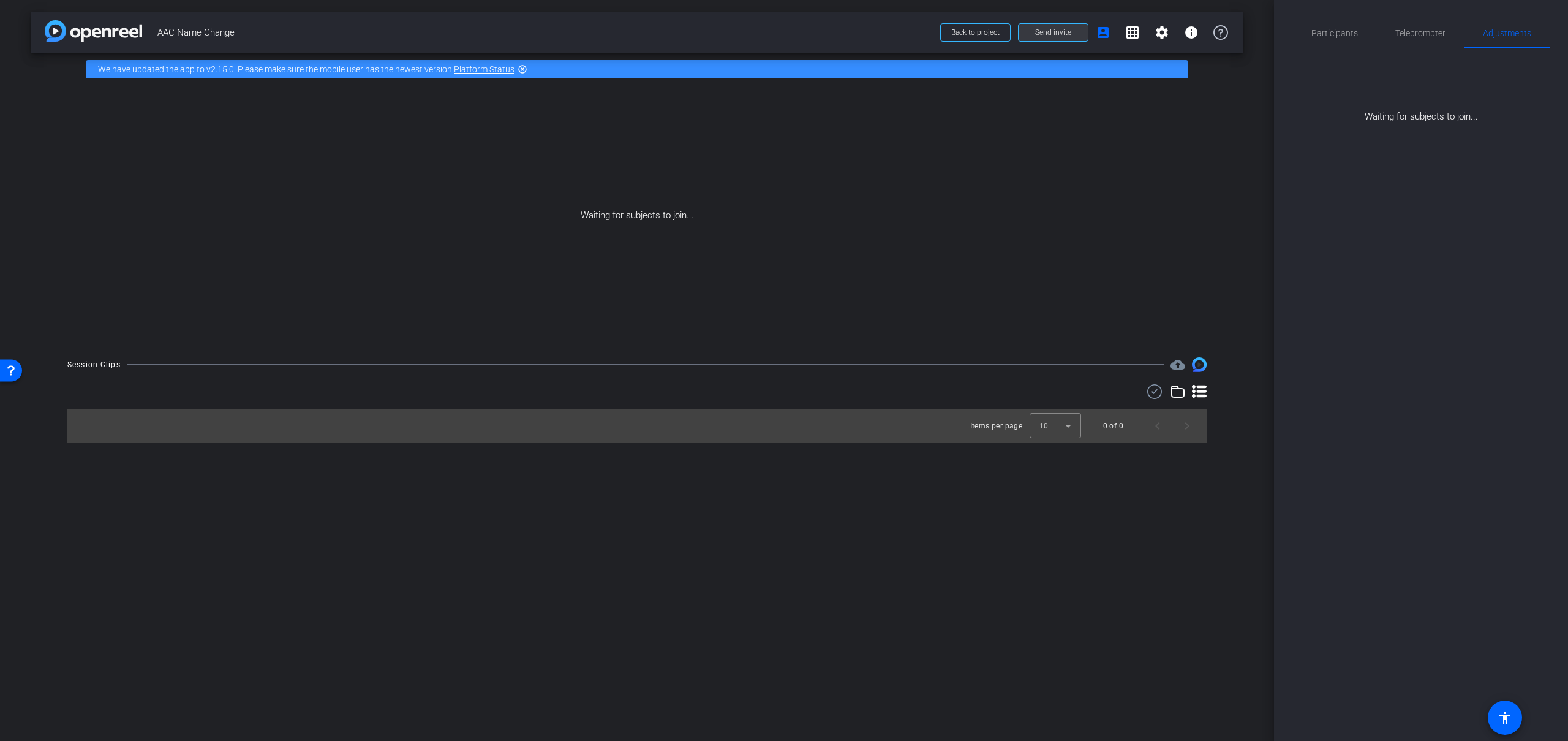
click at [1070, 34] on span at bounding box center [1053, 32] width 69 height 29
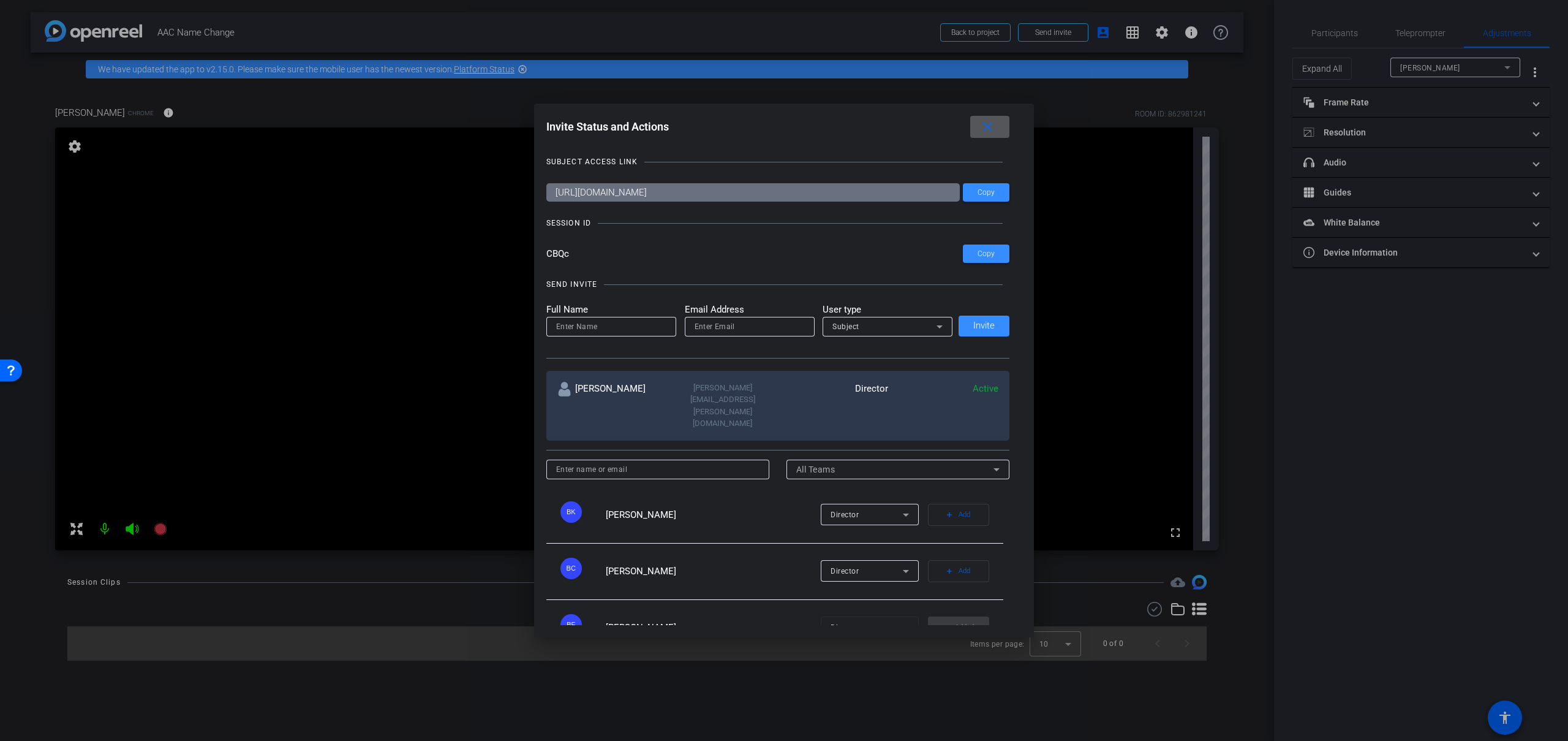
type input "11000"
click at [1006, 124] on span at bounding box center [990, 127] width 40 height 29
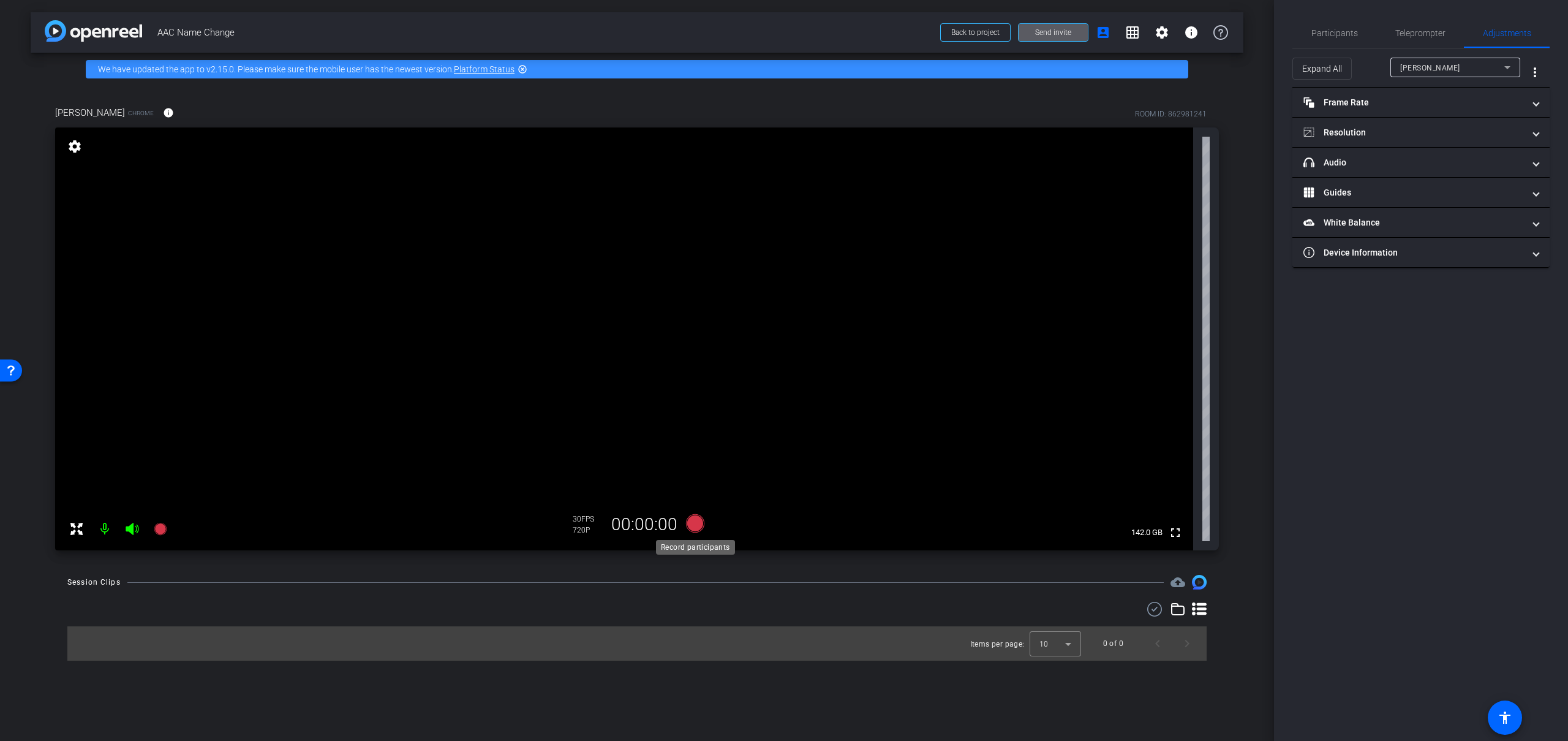
click at [694, 524] on icon at bounding box center [695, 523] width 19 height 19
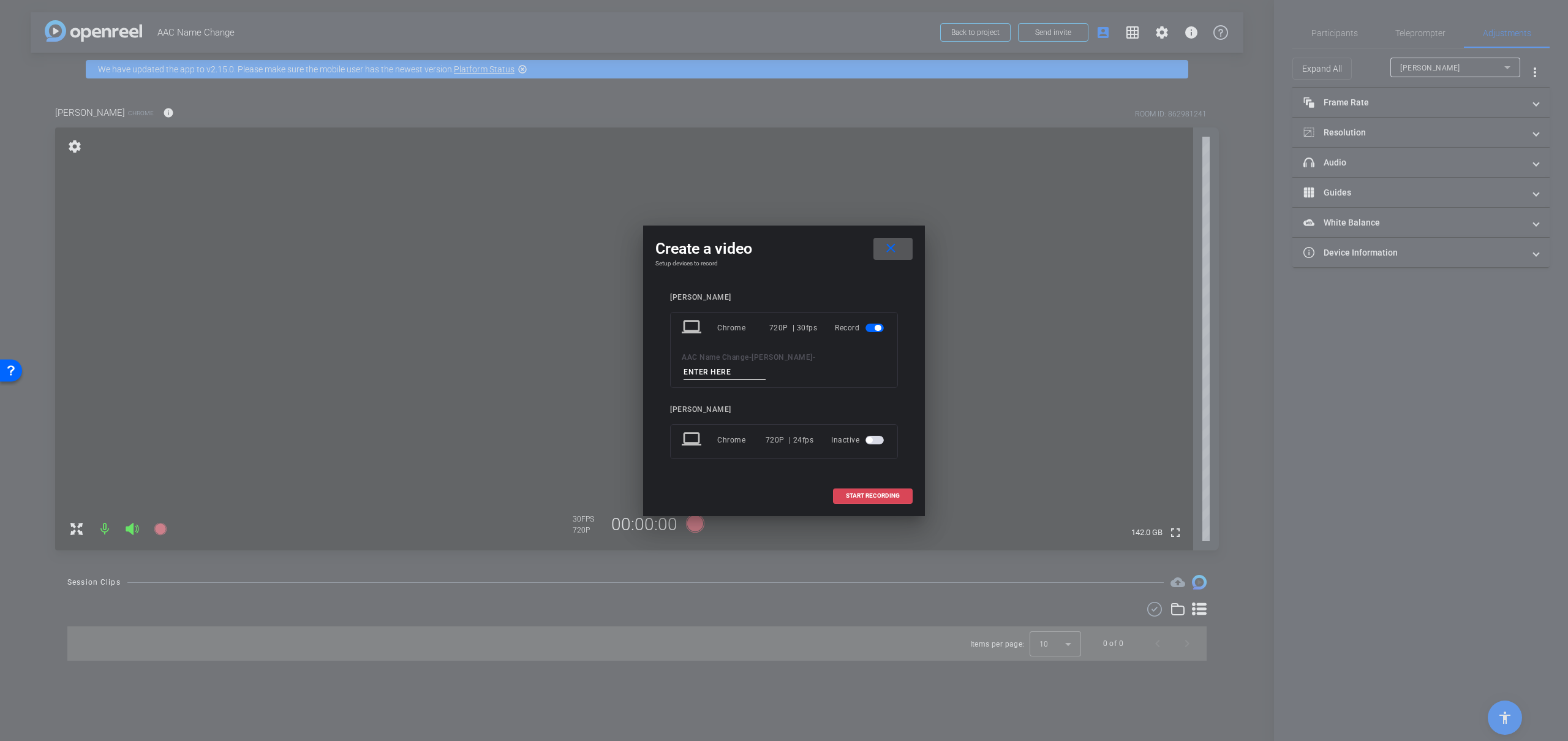
click at [855, 483] on span at bounding box center [872, 495] width 78 height 29
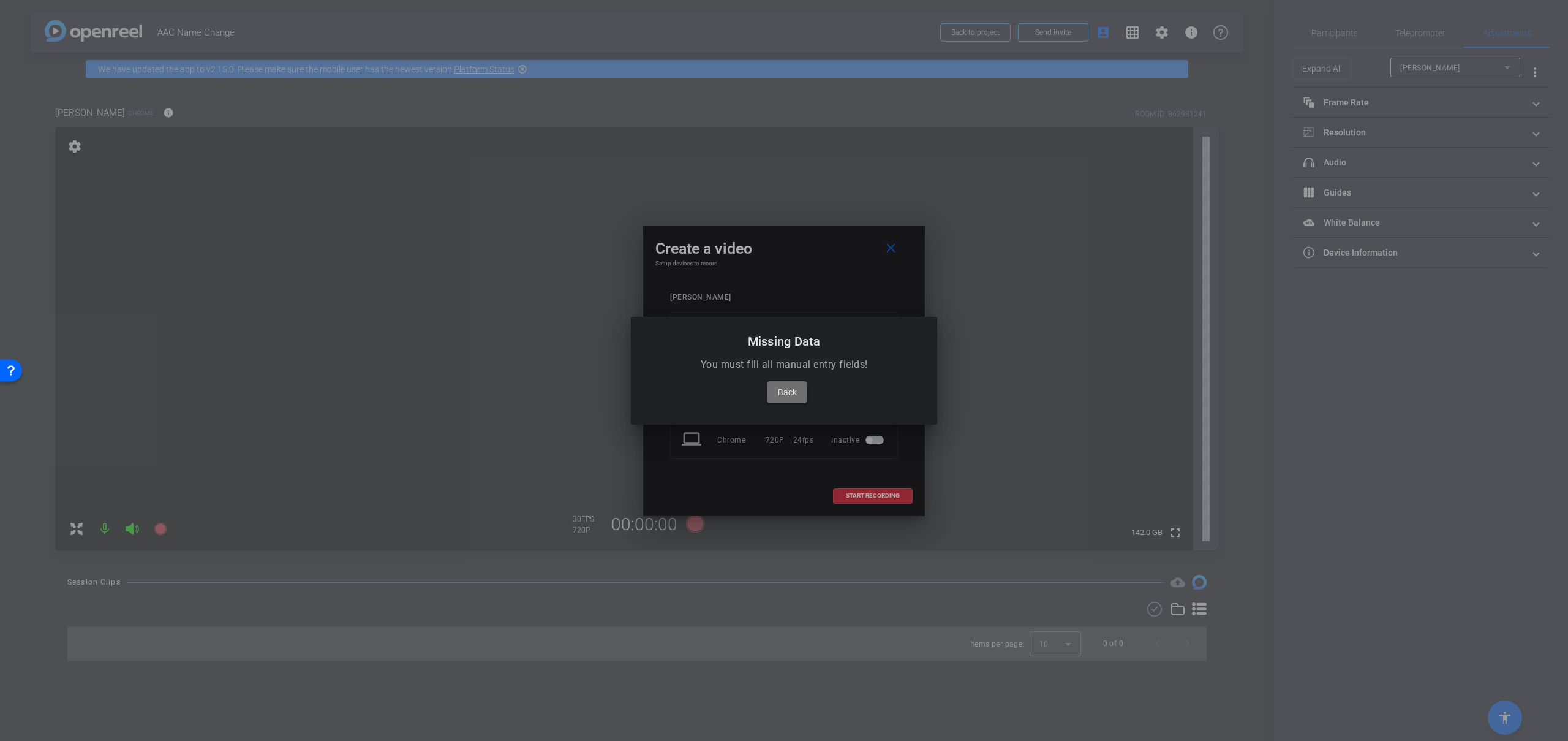
click at [794, 402] on span at bounding box center [787, 392] width 40 height 29
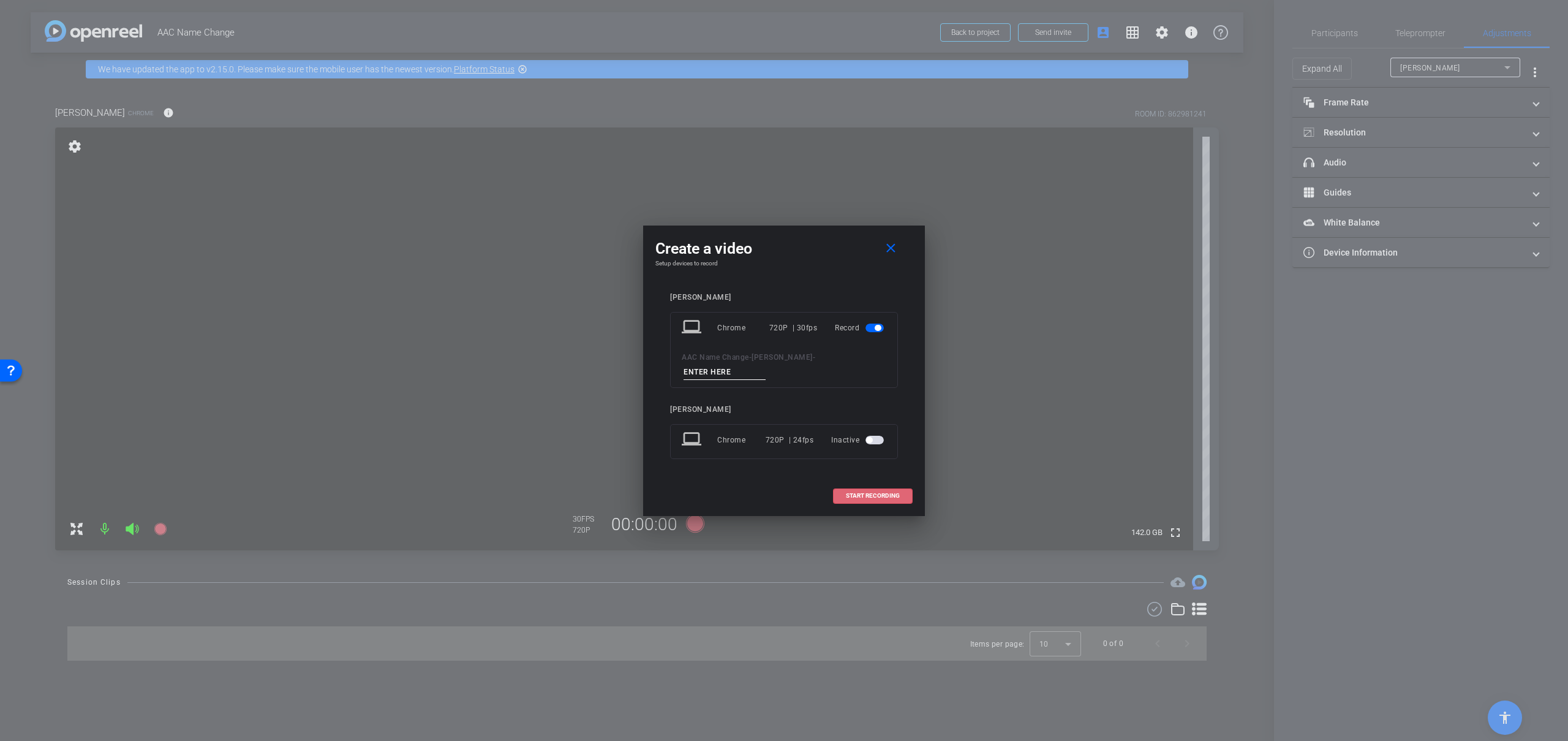
click at [766, 367] on input at bounding box center [725, 372] width 82 height 15
type input "test"
click at [872, 483] on span at bounding box center [872, 495] width 78 height 29
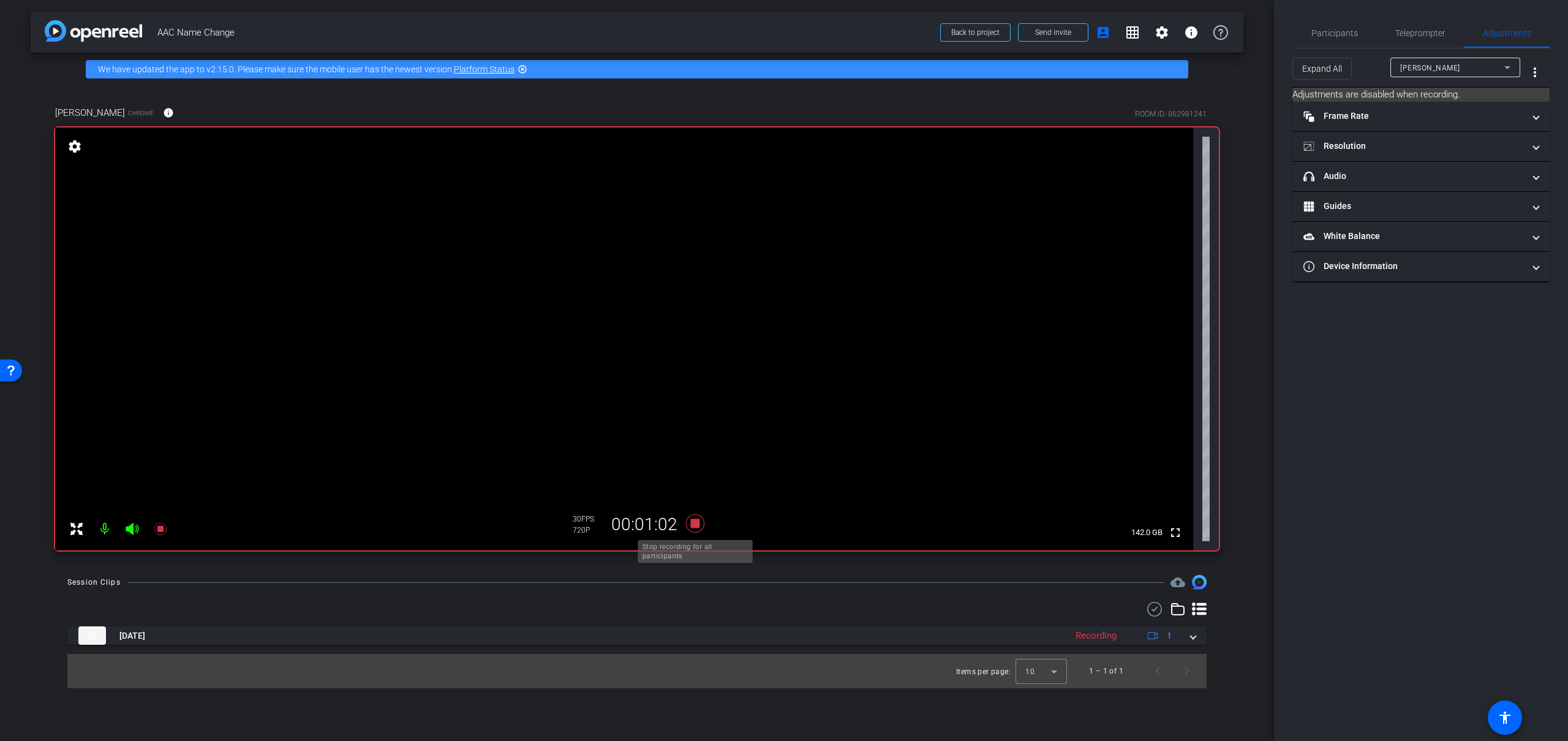
click at [694, 524] on icon at bounding box center [695, 523] width 19 height 19
